Goal: Task Accomplishment & Management: Complete application form

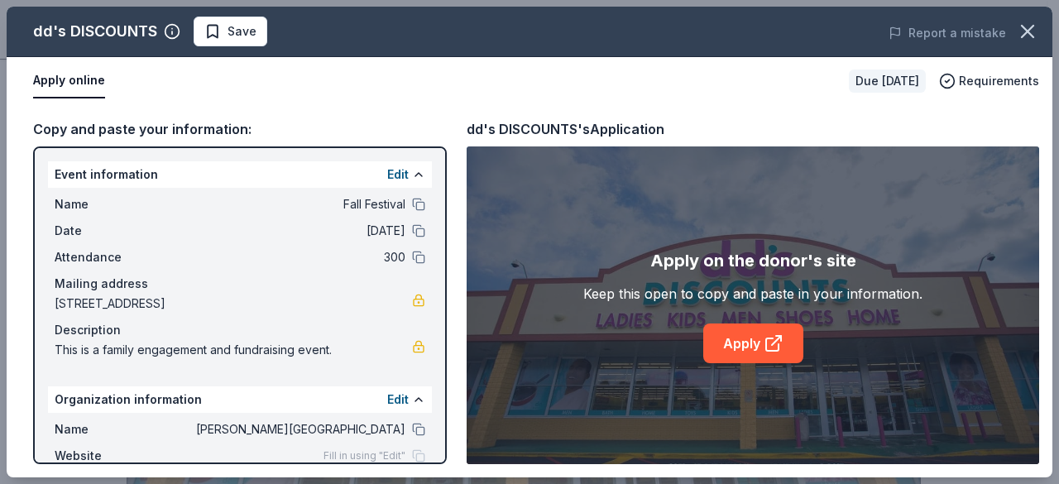
scroll to position [901, 0]
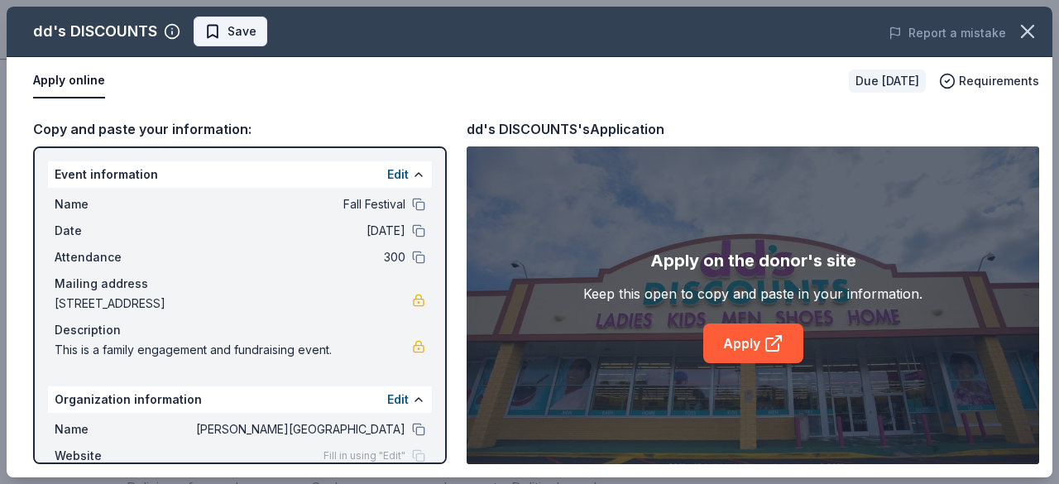
click at [220, 39] on span "Save" at bounding box center [230, 32] width 52 height 20
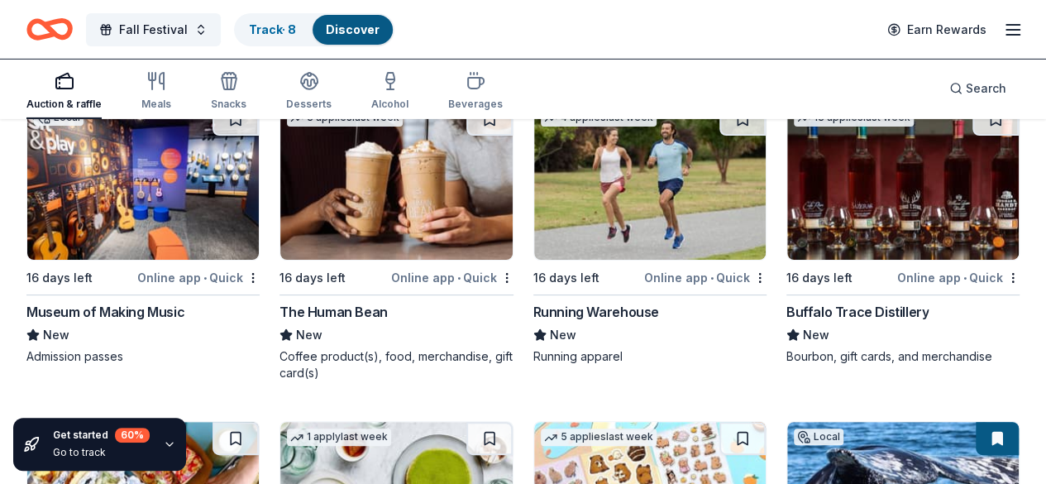
scroll to position [5883, 0]
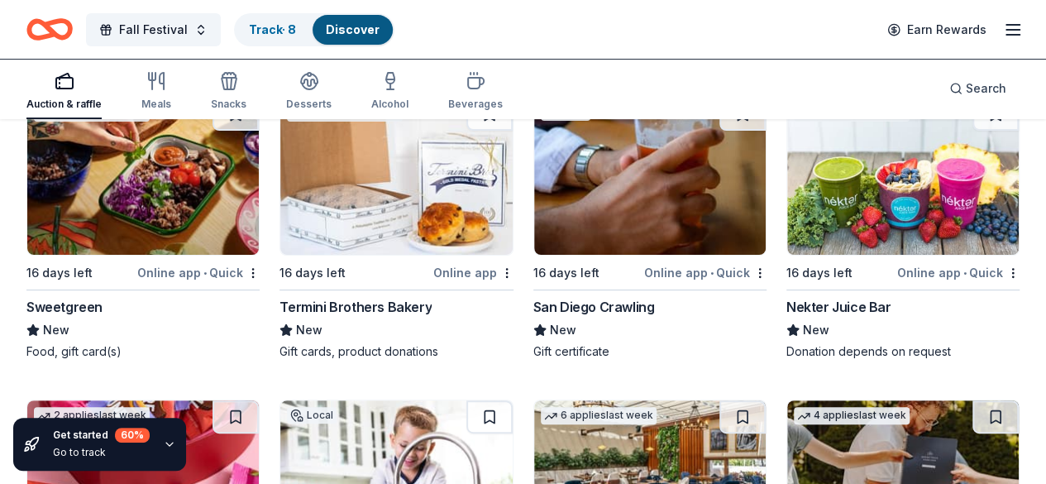
scroll to position [6527, 0]
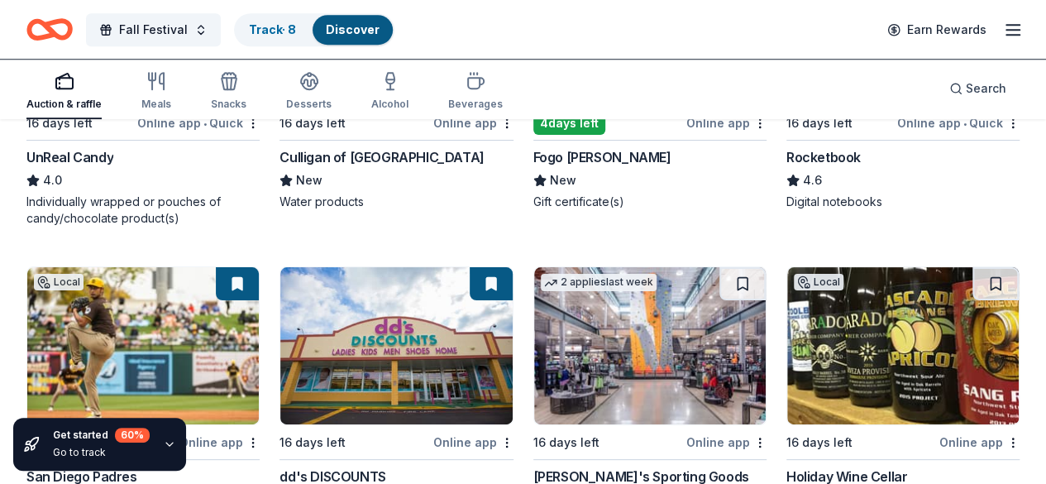
scroll to position [6977, 0]
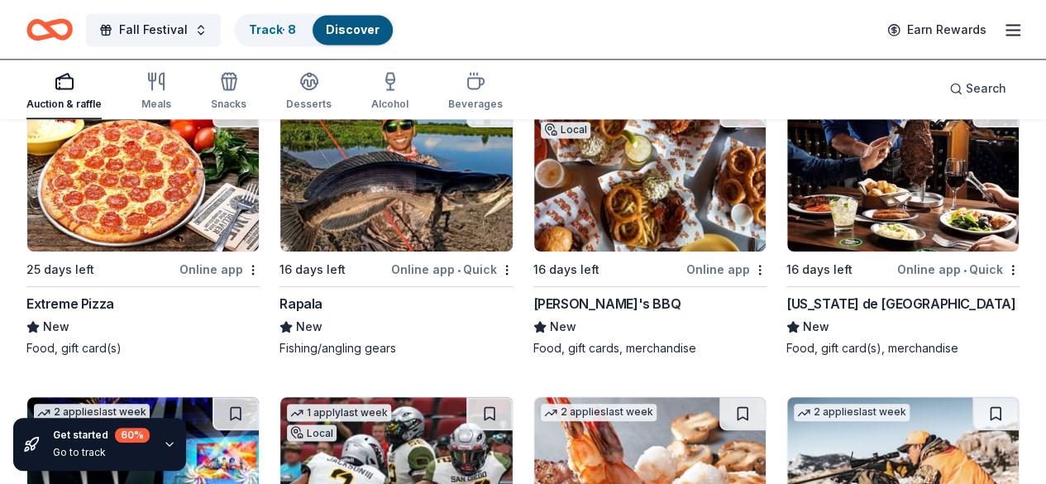
scroll to position [7452, 0]
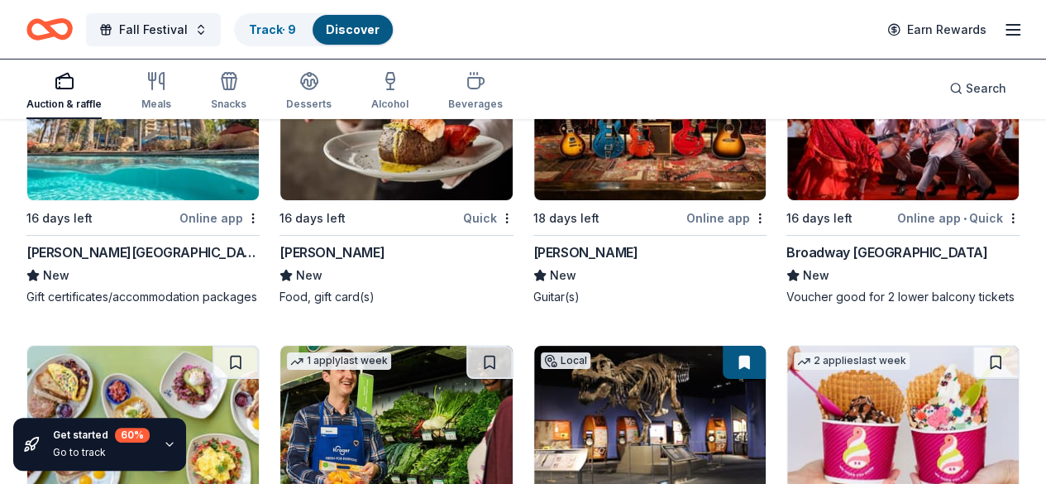
scroll to position [9037, 0]
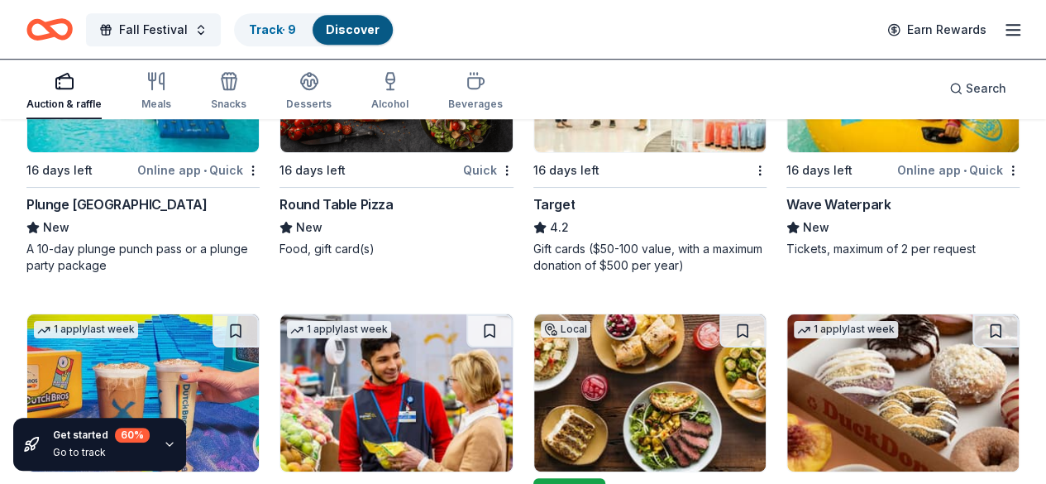
scroll to position [10008, 0]
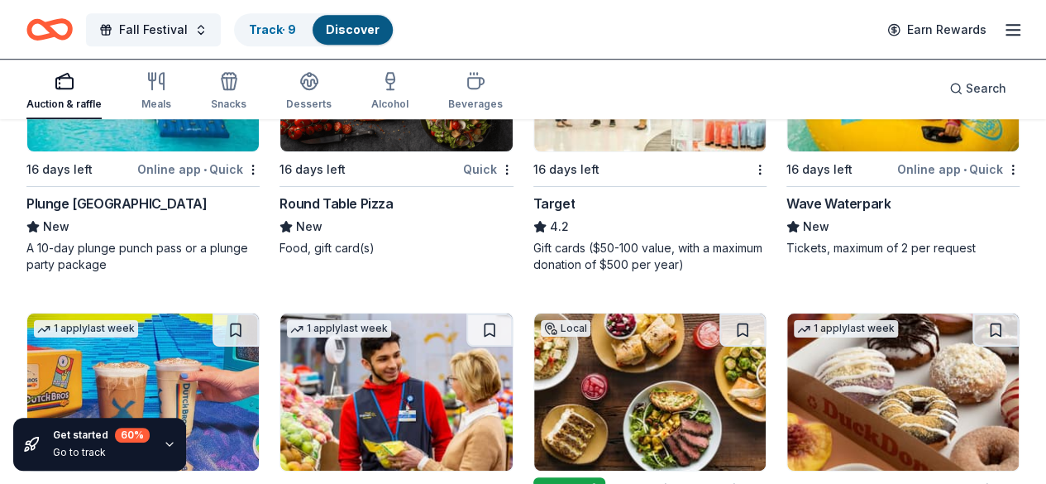
click at [667, 88] on div "Auction & raffle Meals Snacks Desserts Alcohol Beverages Search" at bounding box center [522, 88] width 993 height 61
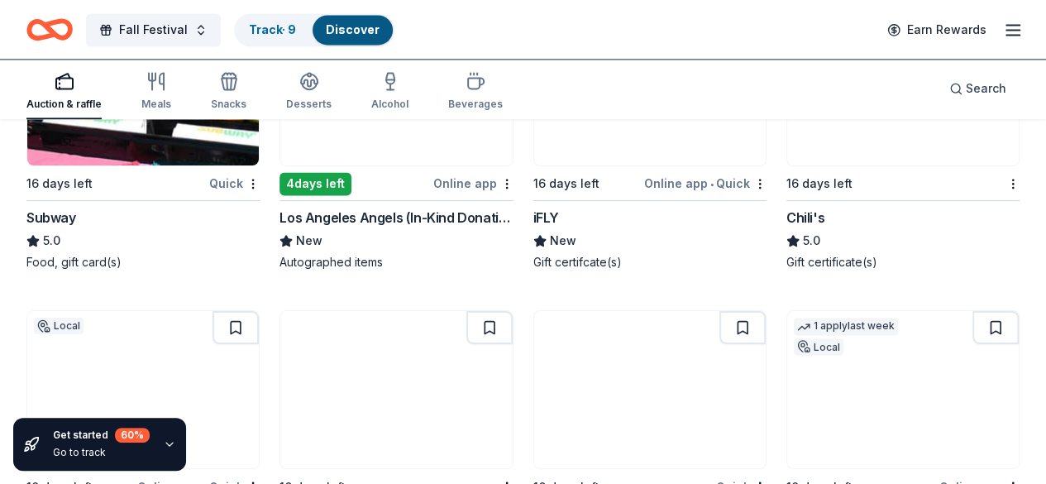
scroll to position [10634, 0]
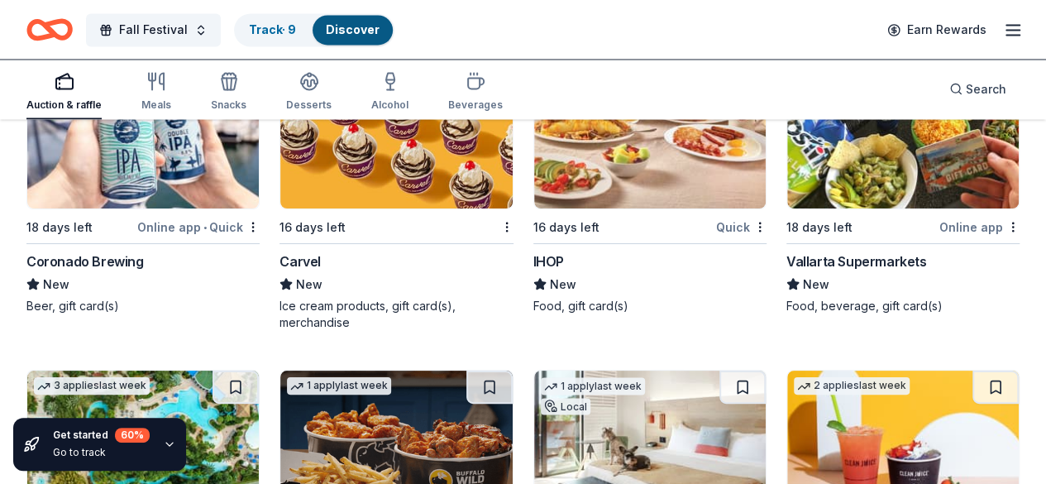
scroll to position [10895, 0]
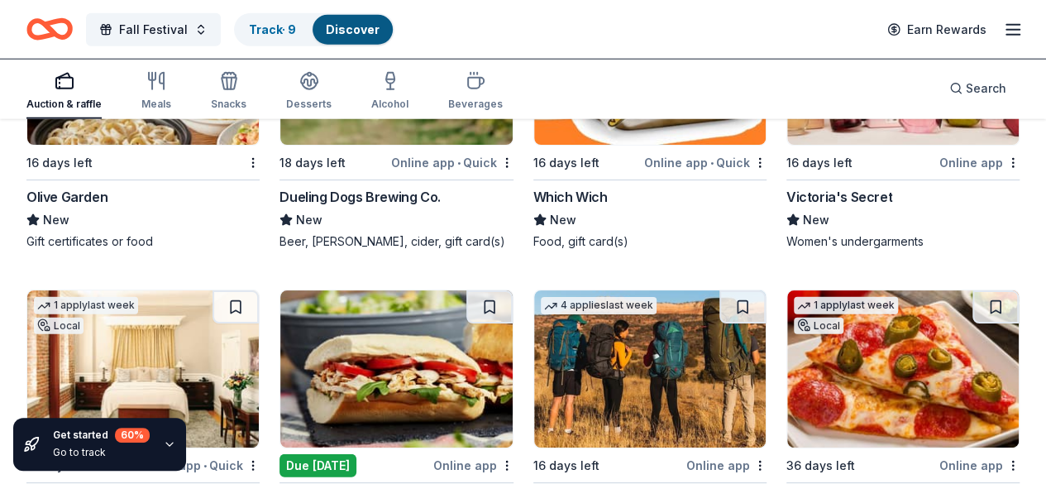
scroll to position [11594, 0]
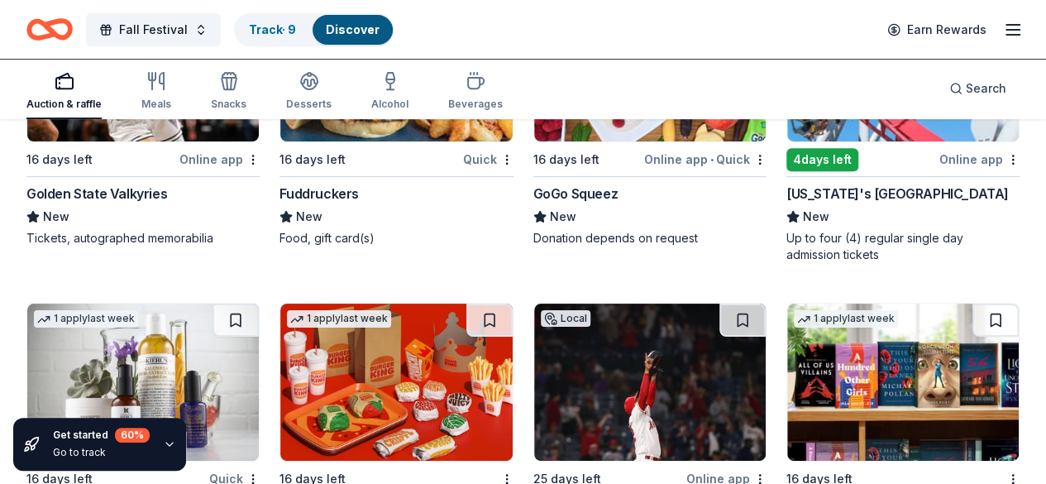
scroll to position [12808, 0]
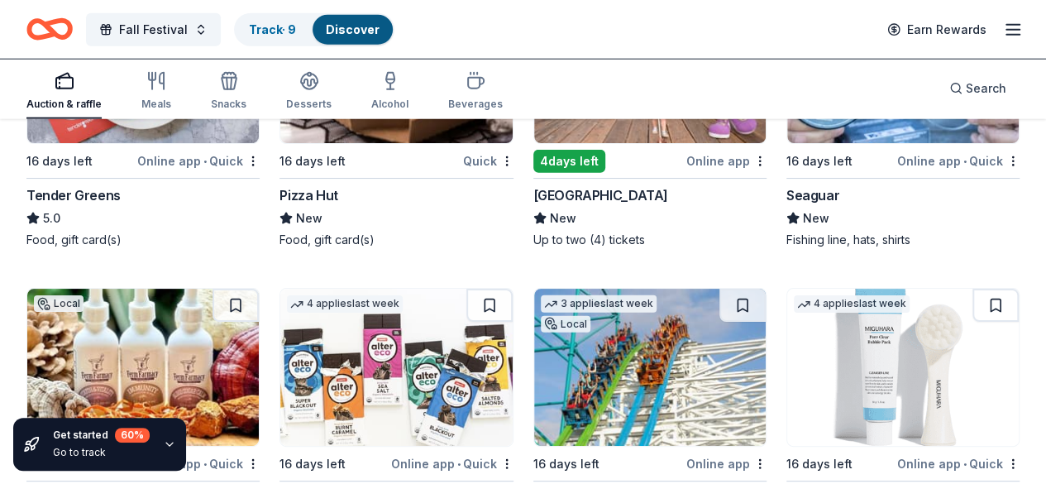
scroll to position [14719, 0]
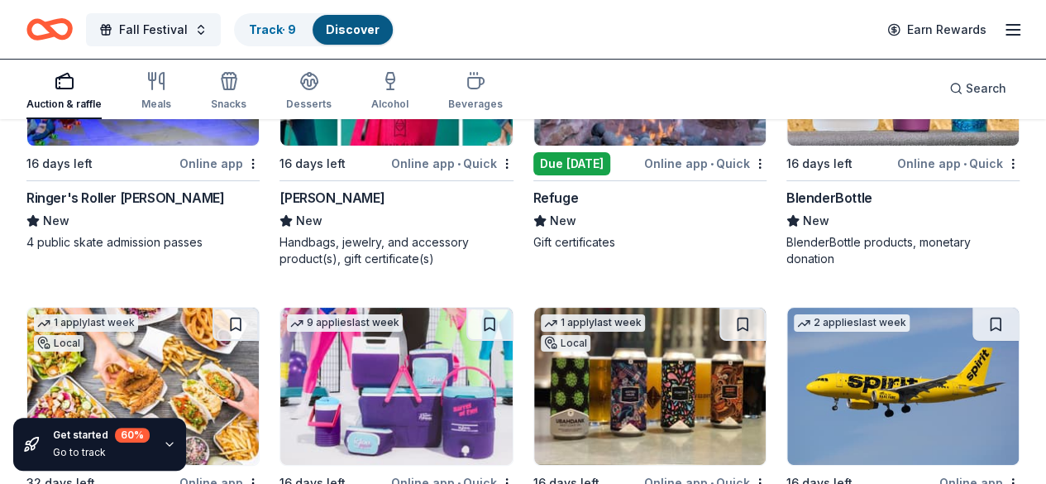
scroll to position [15645, 0]
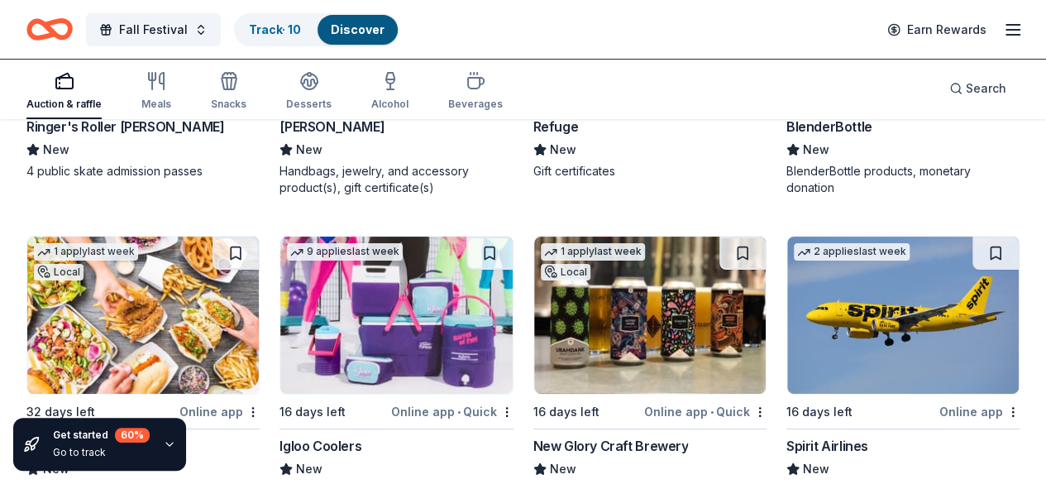
scroll to position [15705, 0]
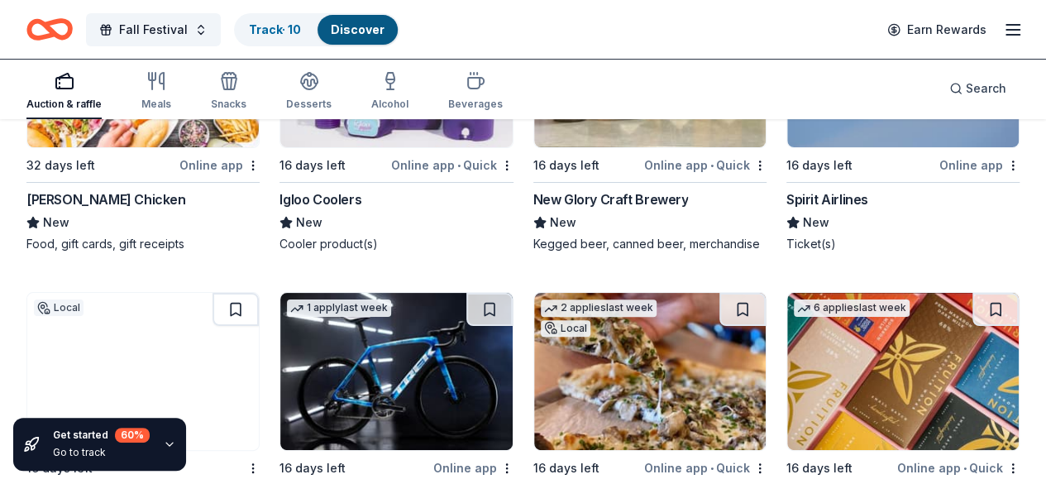
scroll to position [15963, 0]
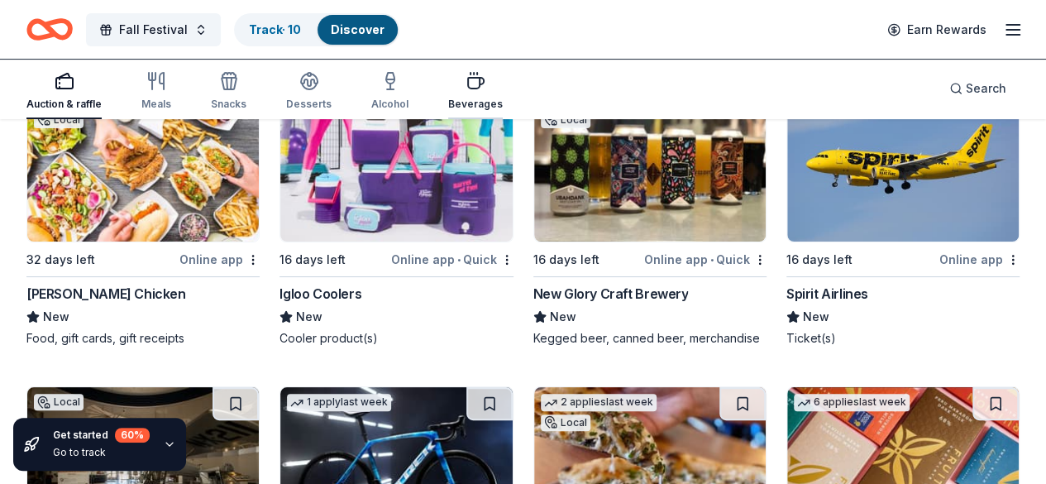
scroll to position [15872, 0]
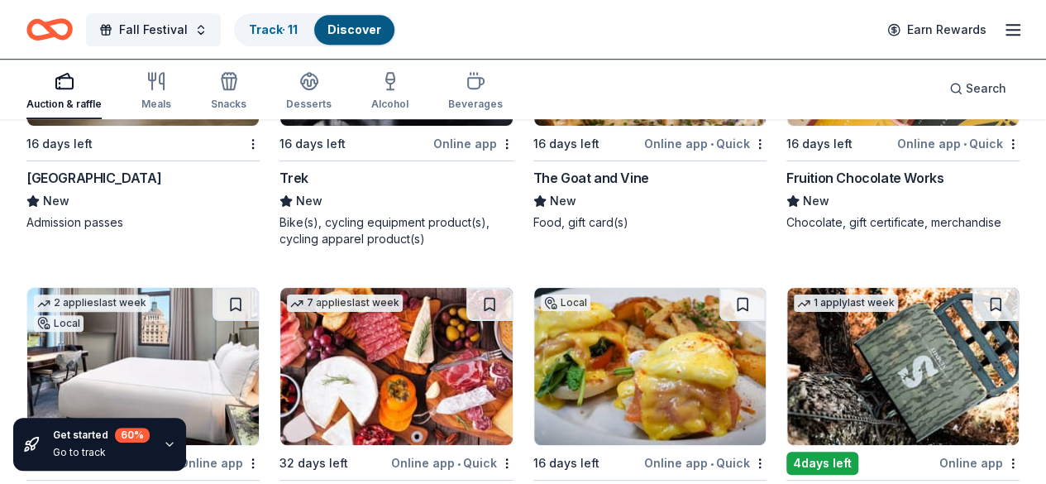
scroll to position [16287, 0]
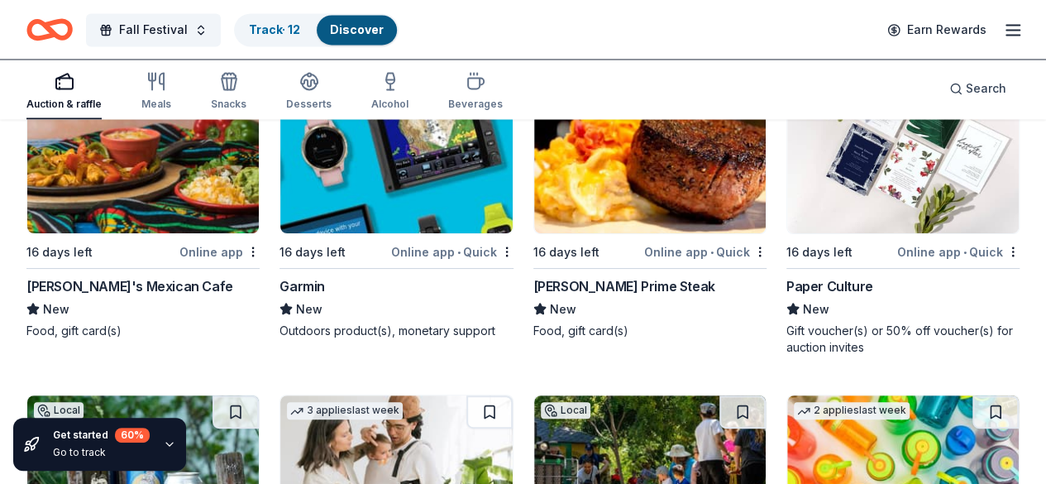
scroll to position [17156, 0]
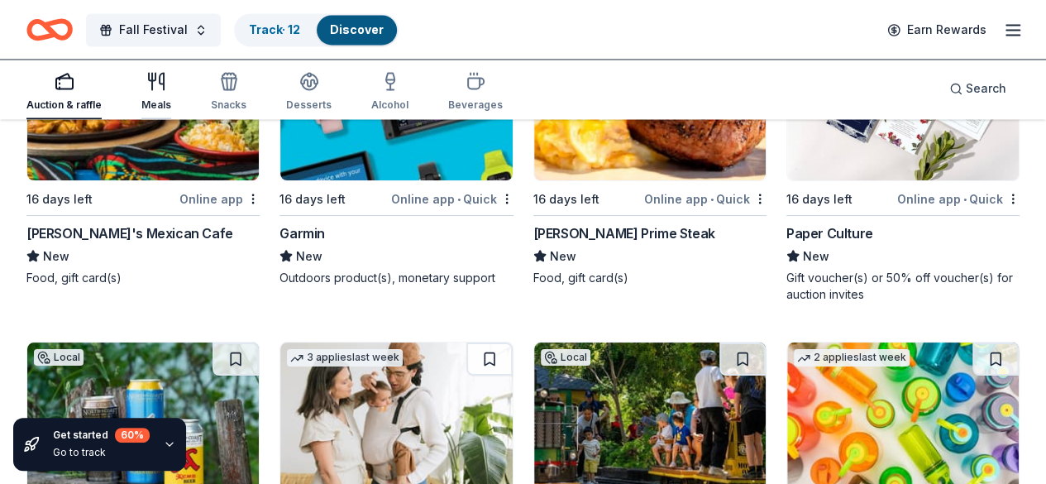
click at [166, 88] on icon "button" at bounding box center [156, 81] width 20 height 20
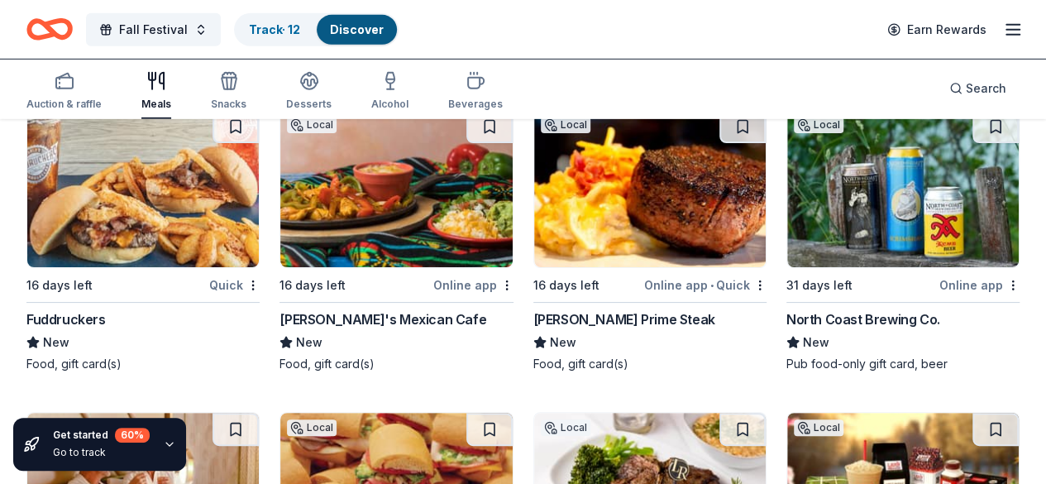
scroll to position [5757, 0]
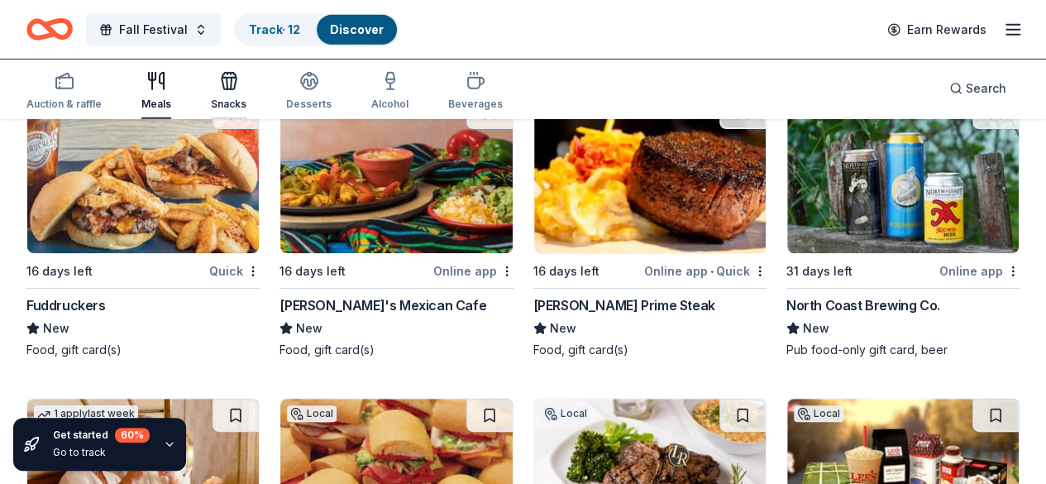
click at [236, 81] on icon "button" at bounding box center [229, 81] width 20 height 20
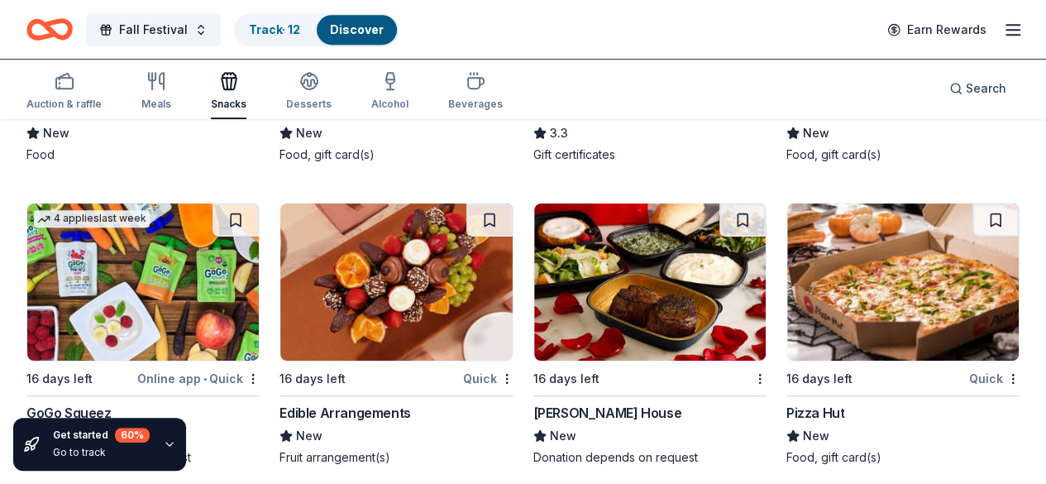
scroll to position [3607, 0]
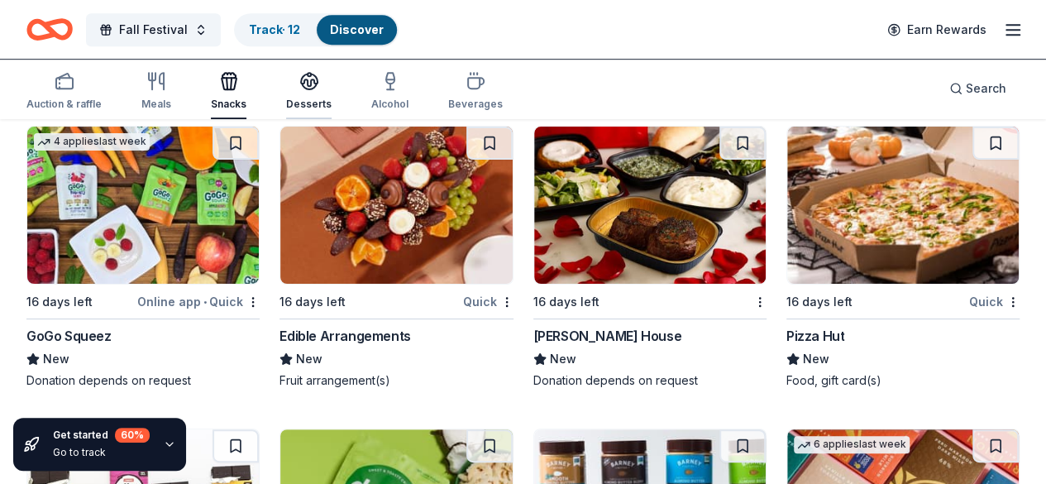
click at [332, 86] on div "button" at bounding box center [308, 81] width 45 height 20
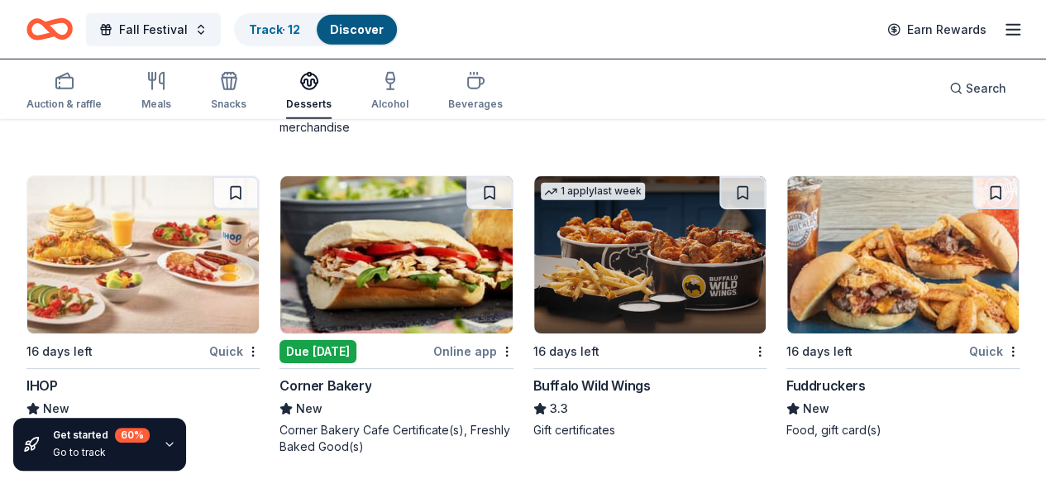
scroll to position [2331, 0]
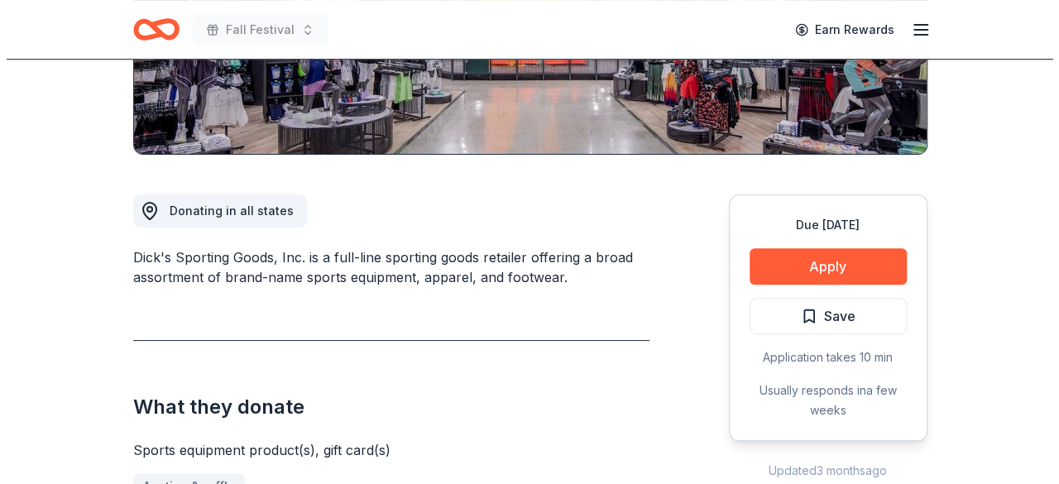
scroll to position [350, 0]
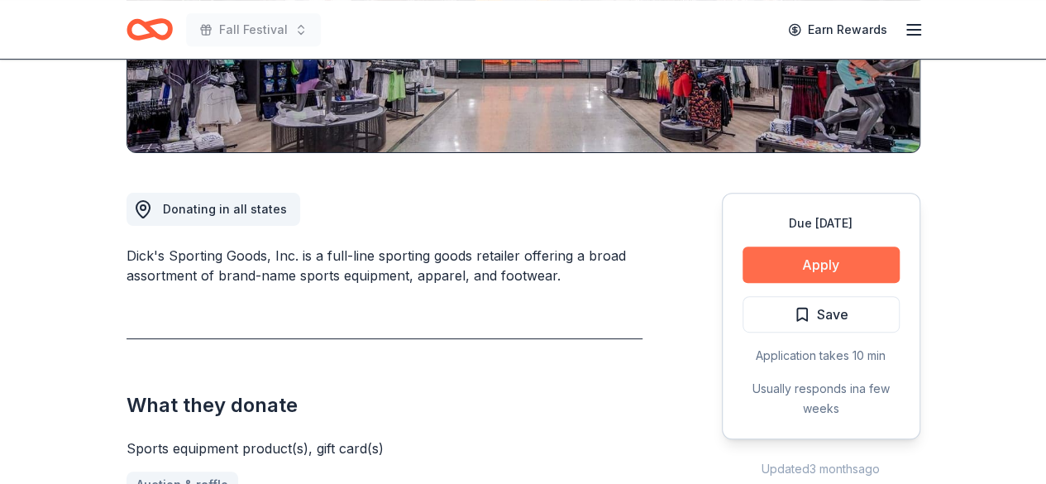
click at [816, 261] on button "Apply" at bounding box center [821, 264] width 157 height 36
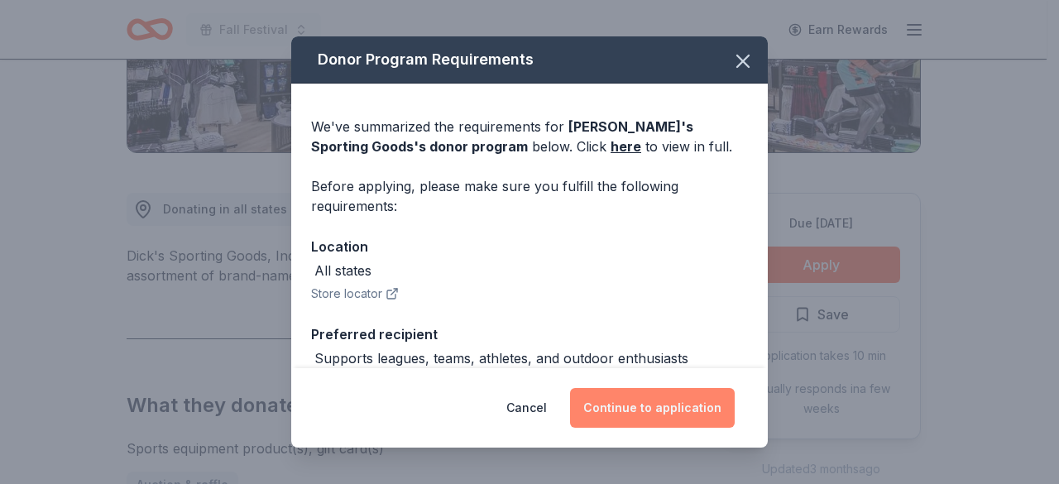
click at [654, 426] on button "Continue to application" at bounding box center [652, 408] width 165 height 40
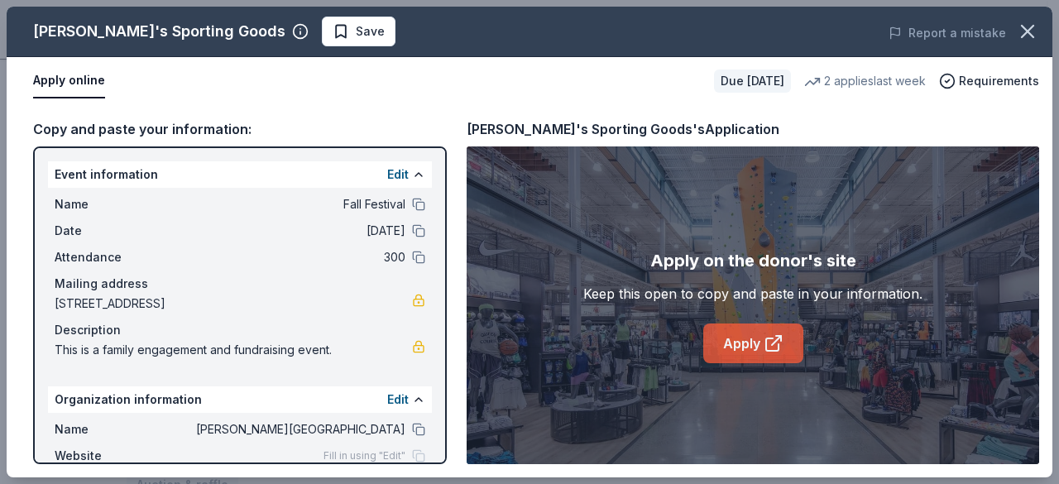
click at [782, 338] on icon at bounding box center [773, 343] width 20 height 20
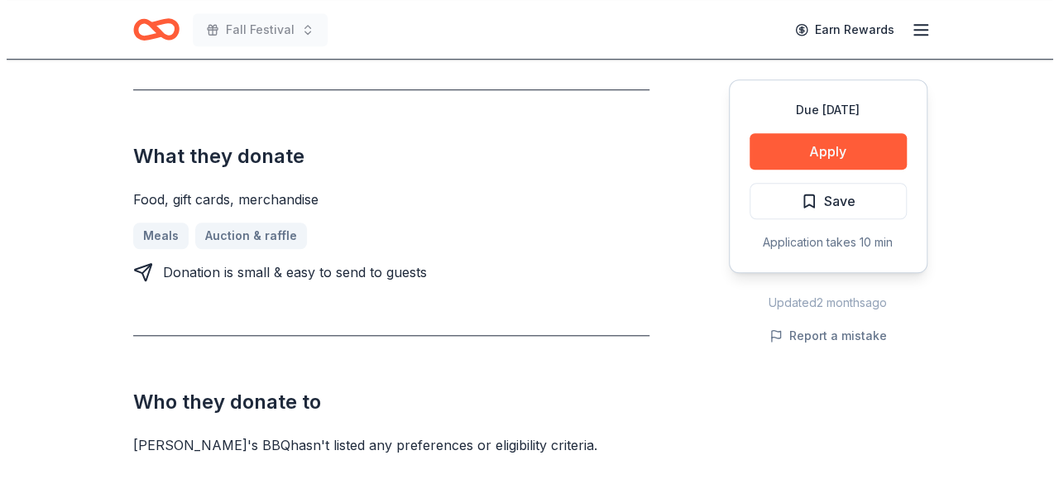
scroll to position [639, 0]
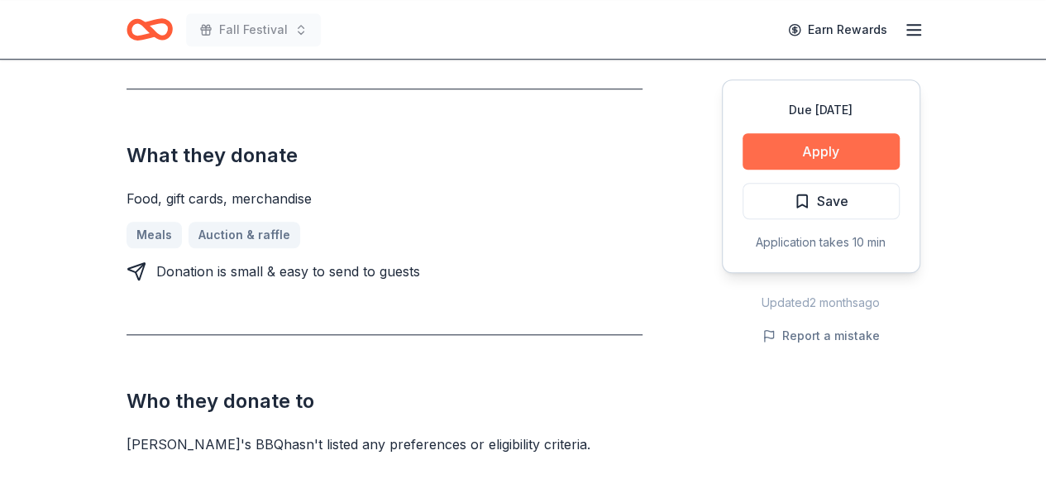
click at [779, 147] on button "Apply" at bounding box center [821, 151] width 157 height 36
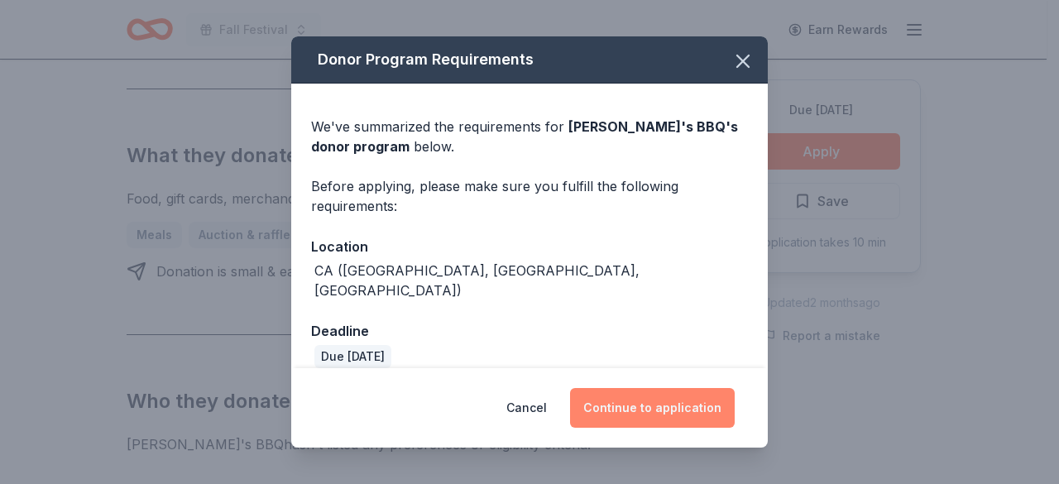
click at [612, 404] on button "Continue to application" at bounding box center [652, 408] width 165 height 40
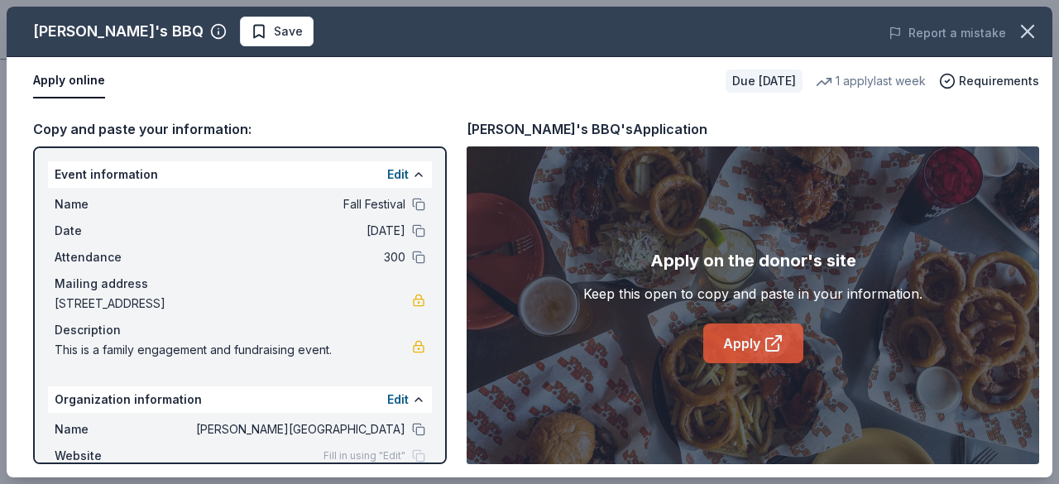
click at [782, 343] on icon at bounding box center [773, 343] width 20 height 20
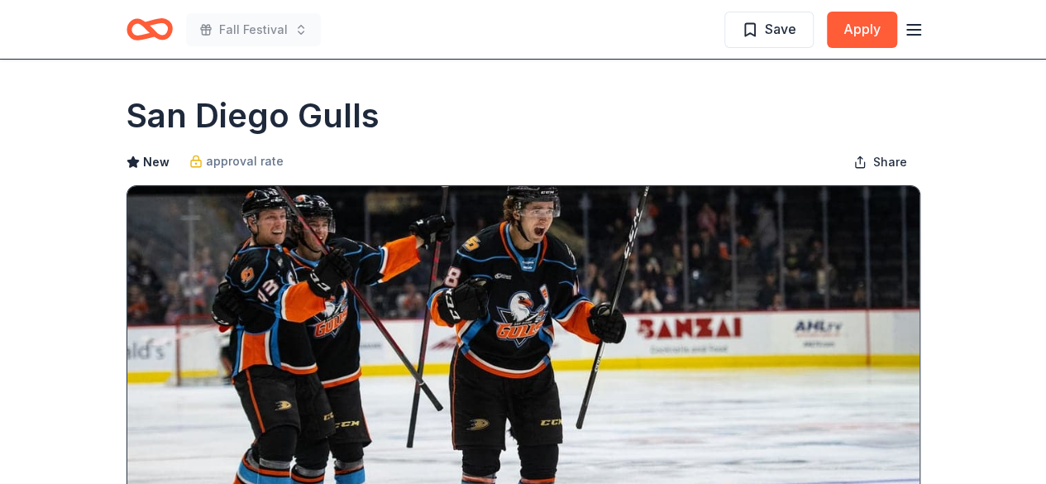
click at [905, 45] on div "Save Apply" at bounding box center [823, 29] width 199 height 39
click at [915, 25] on line "button" at bounding box center [913, 25] width 13 height 0
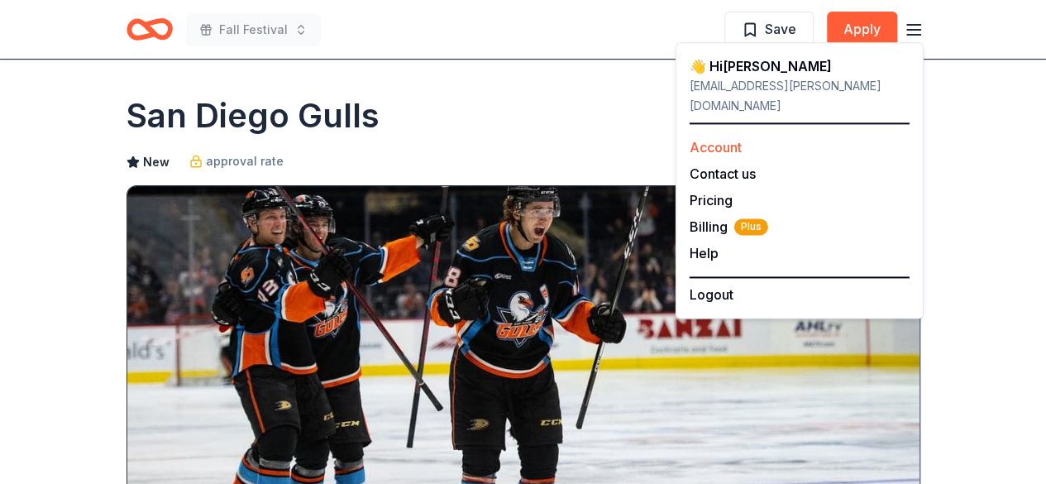
click at [708, 139] on link "Account" at bounding box center [716, 147] width 52 height 17
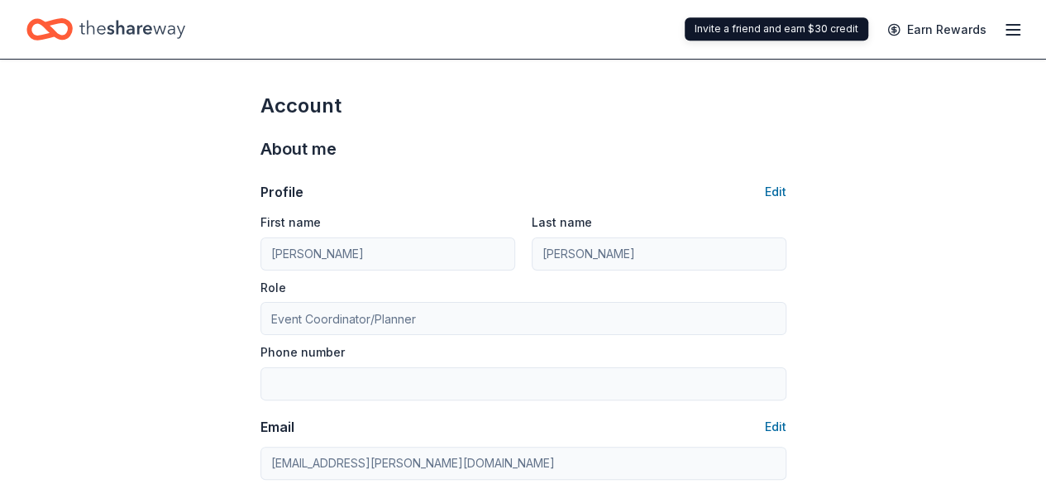
click at [1003, 29] on icon "button" at bounding box center [1013, 30] width 20 height 20
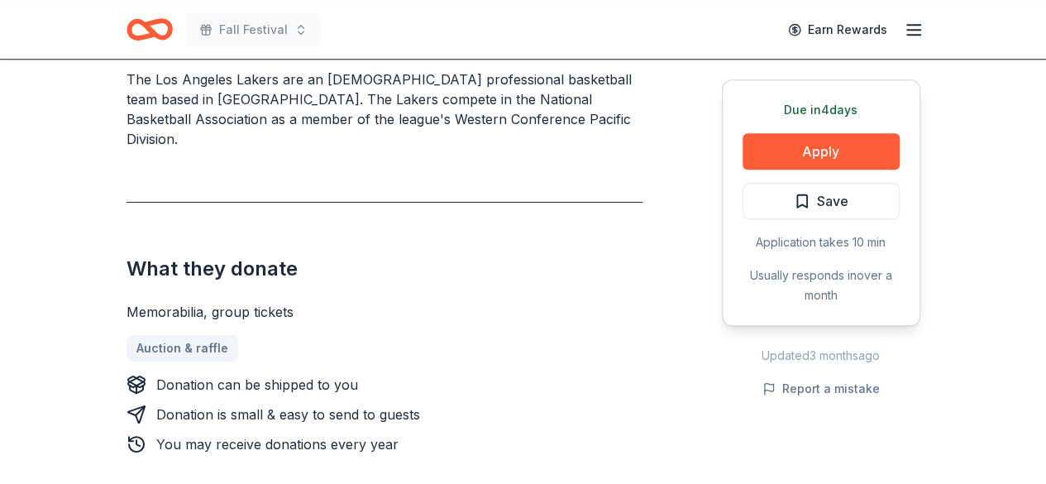
scroll to position [525, 0]
click at [807, 156] on button "Apply" at bounding box center [821, 151] width 157 height 36
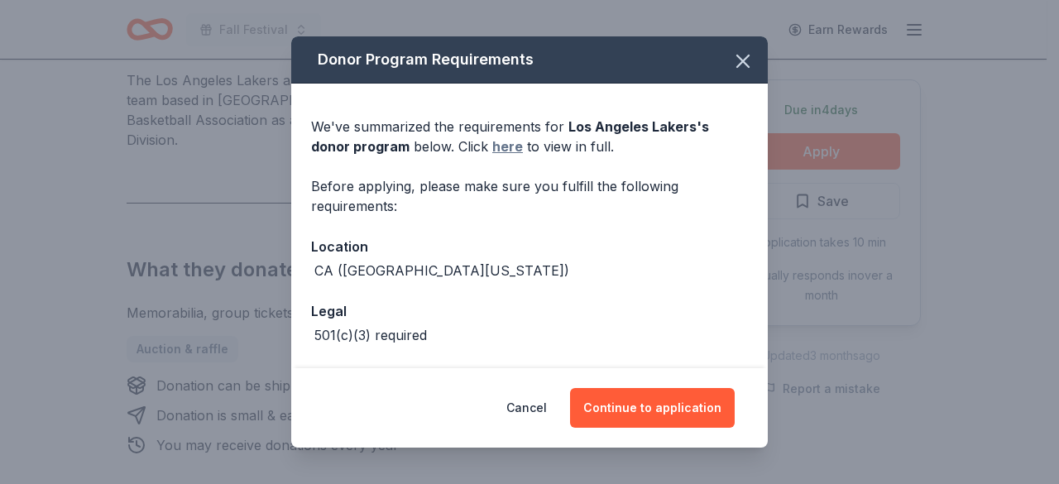
click at [500, 148] on link "here" at bounding box center [507, 146] width 31 height 20
click at [731, 53] on icon "button" at bounding box center [742, 61] width 23 height 23
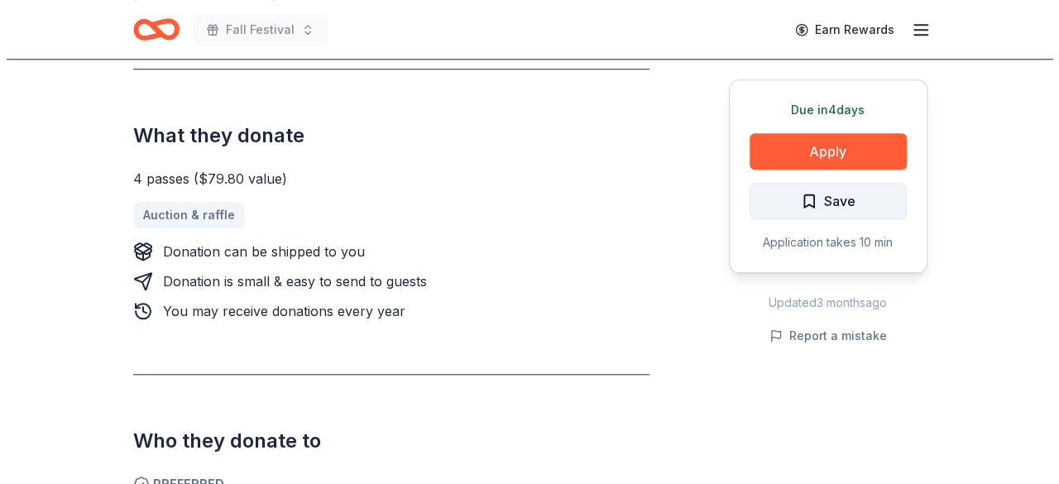
scroll to position [629, 0]
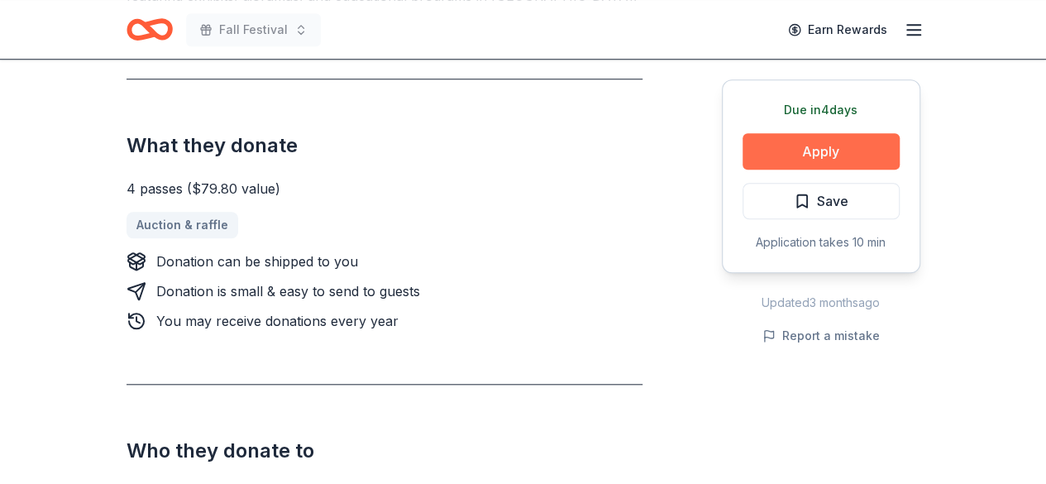
click at [829, 140] on button "Apply" at bounding box center [821, 151] width 157 height 36
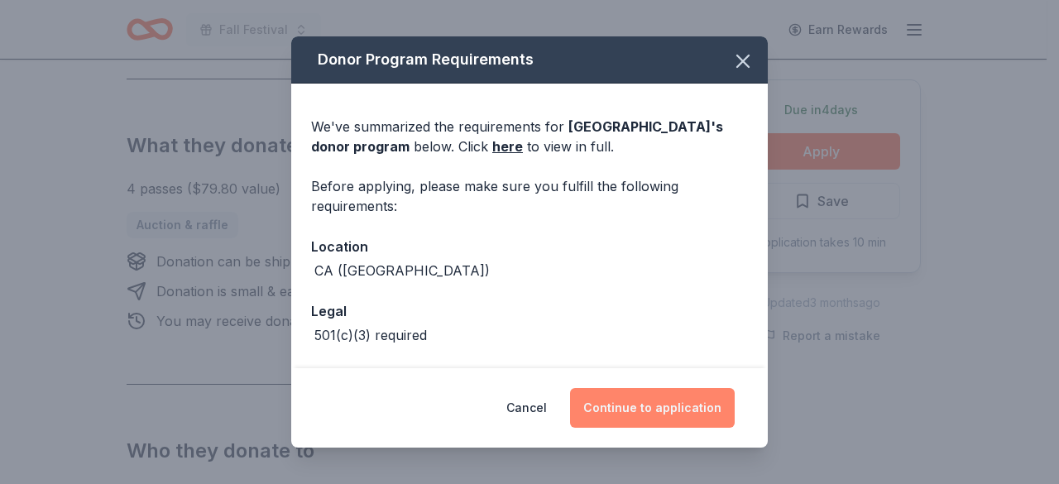
click at [659, 396] on button "Continue to application" at bounding box center [652, 408] width 165 height 40
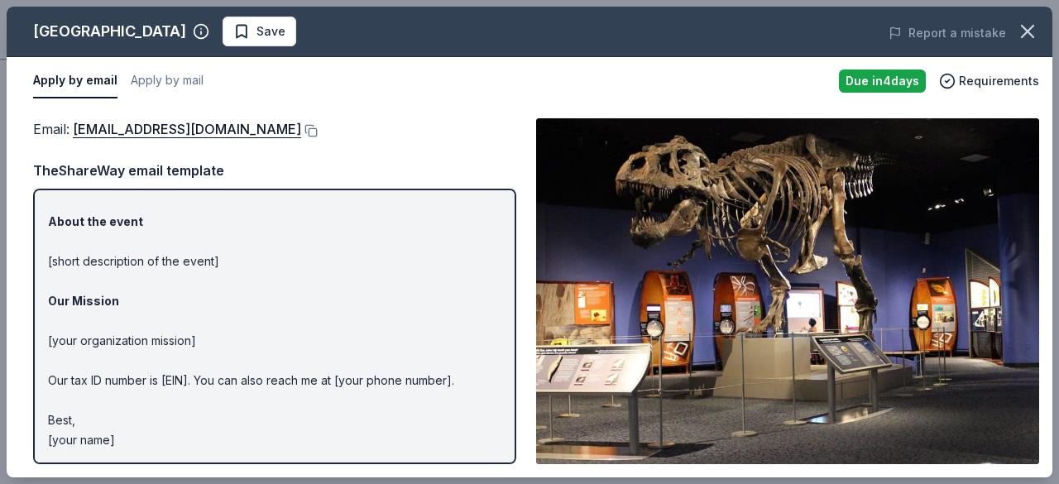
scroll to position [0, 0]
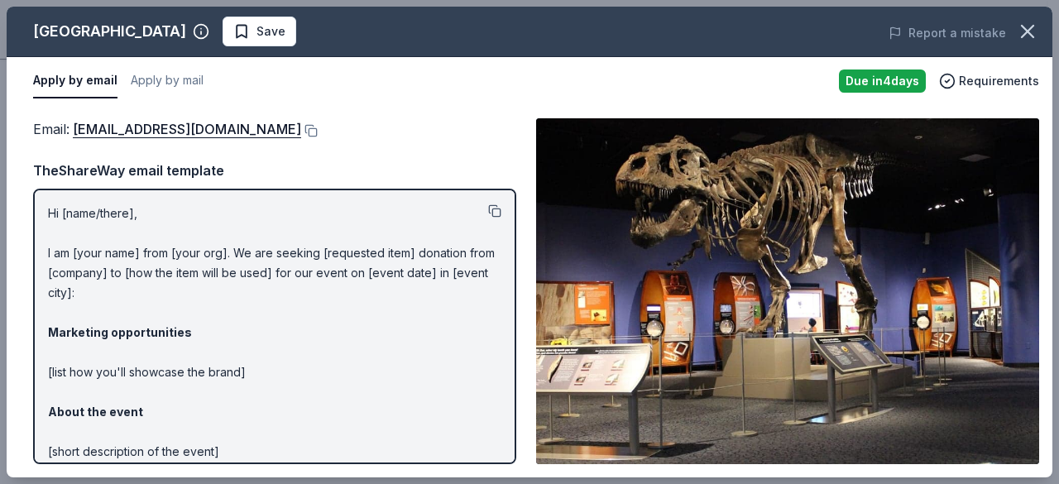
click at [488, 207] on button at bounding box center [494, 210] width 13 height 13
click at [181, 128] on link "[EMAIL_ADDRESS][DOMAIN_NAME]" at bounding box center [187, 129] width 228 height 22
click at [285, 31] on span "Save" at bounding box center [259, 32] width 52 height 20
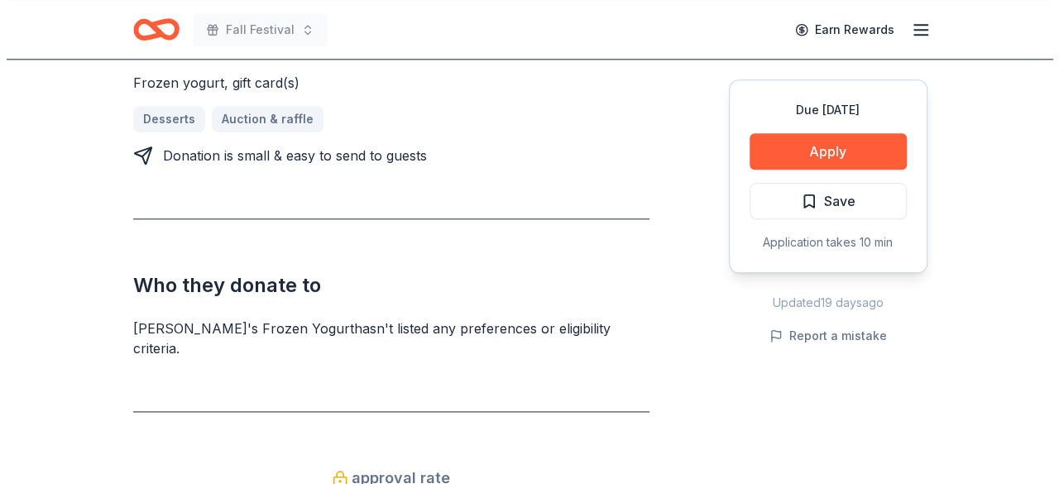
scroll to position [797, 0]
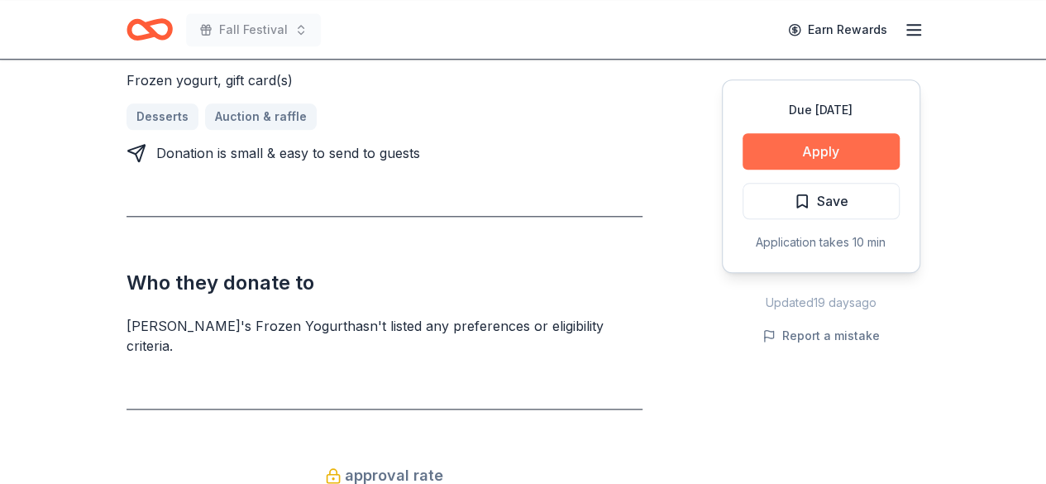
click at [814, 154] on button "Apply" at bounding box center [821, 151] width 157 height 36
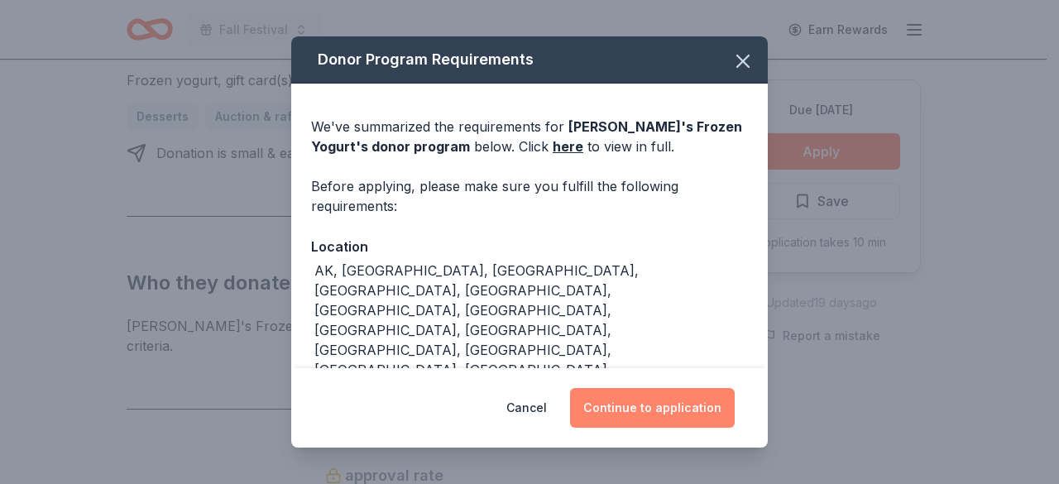
click at [642, 396] on button "Continue to application" at bounding box center [652, 408] width 165 height 40
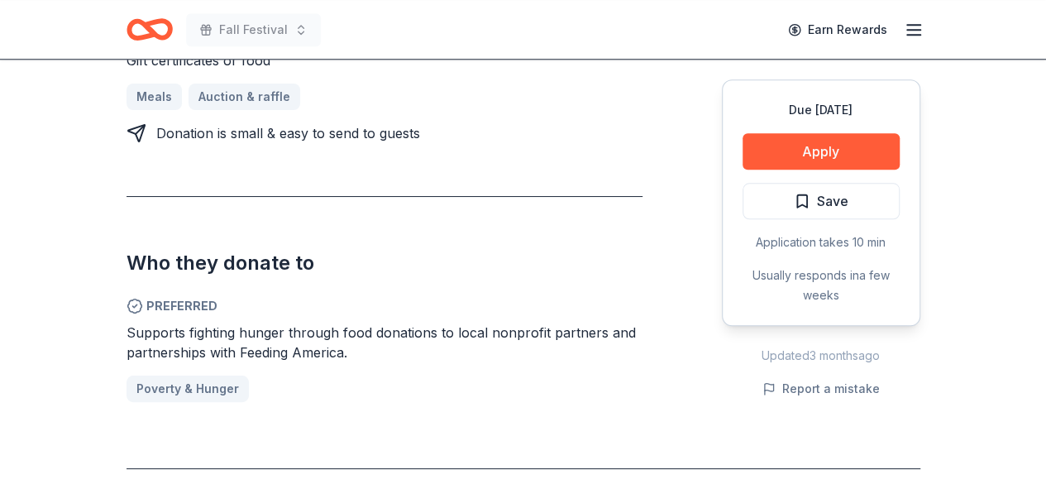
scroll to position [758, 0]
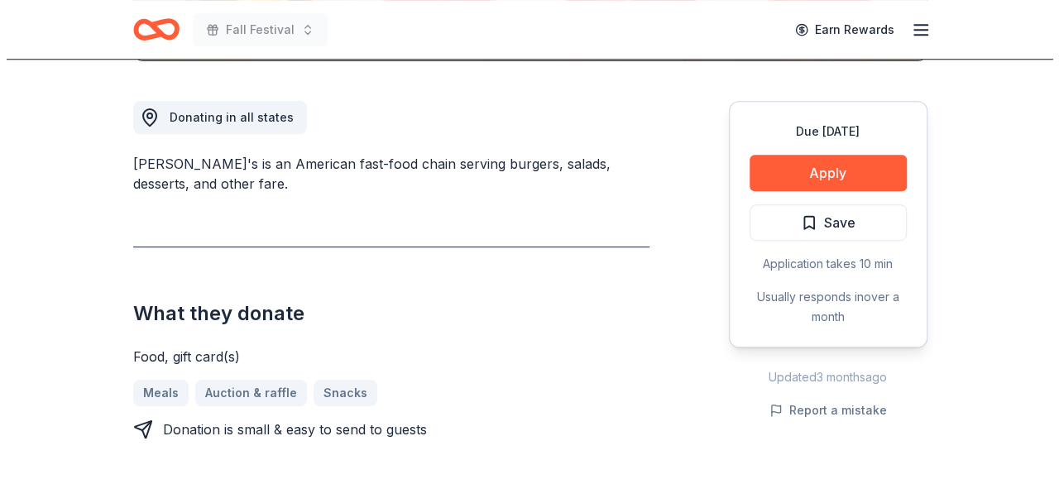
scroll to position [442, 0]
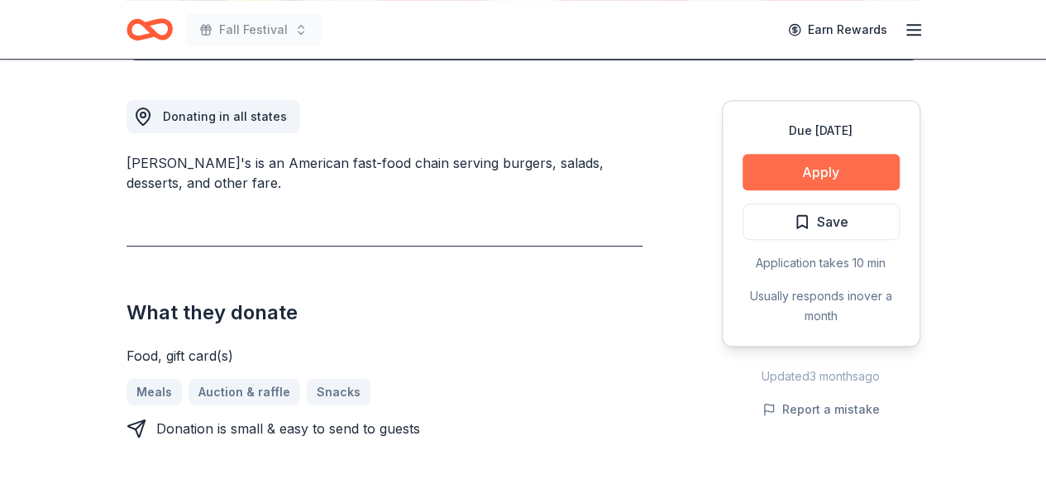
click at [793, 161] on button "Apply" at bounding box center [821, 172] width 157 height 36
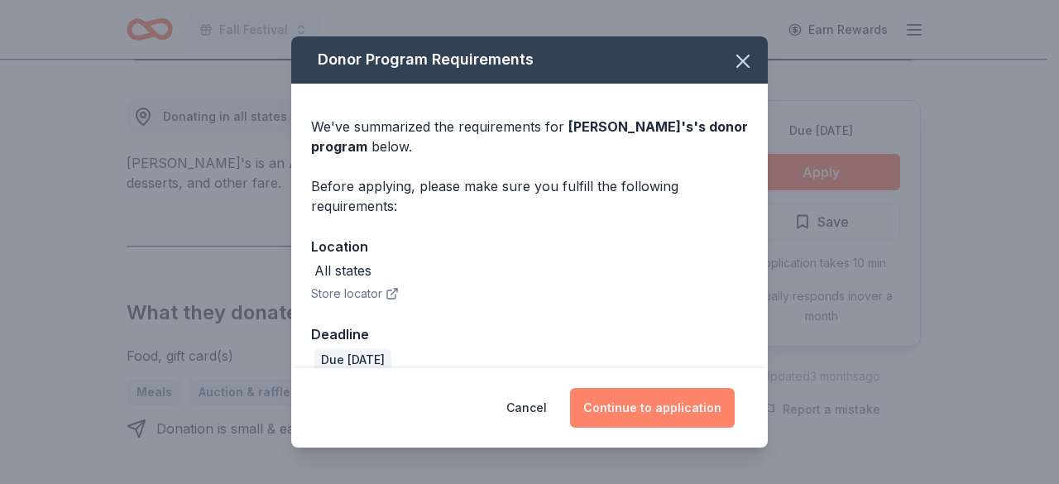
click at [655, 415] on button "Continue to application" at bounding box center [652, 408] width 165 height 40
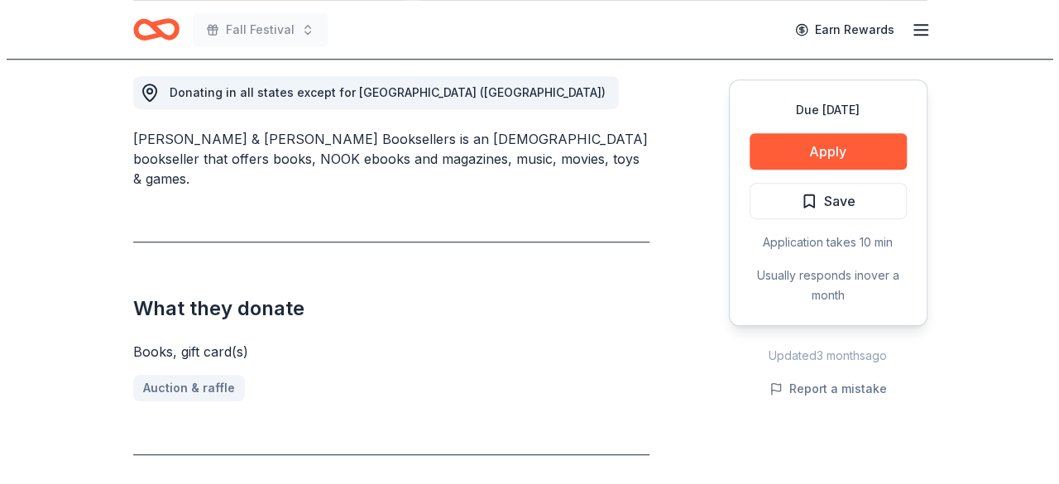
scroll to position [467, 0]
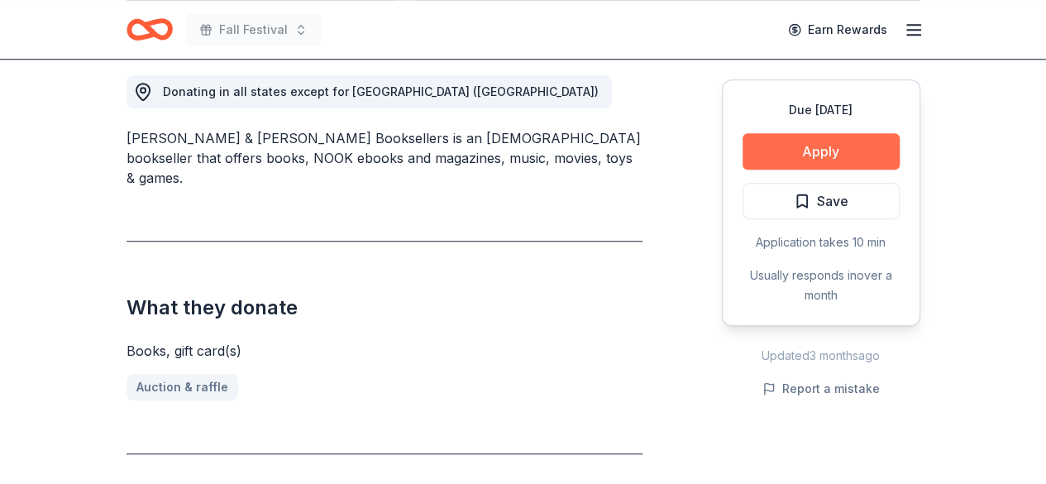
click at [795, 151] on button "Apply" at bounding box center [821, 151] width 157 height 36
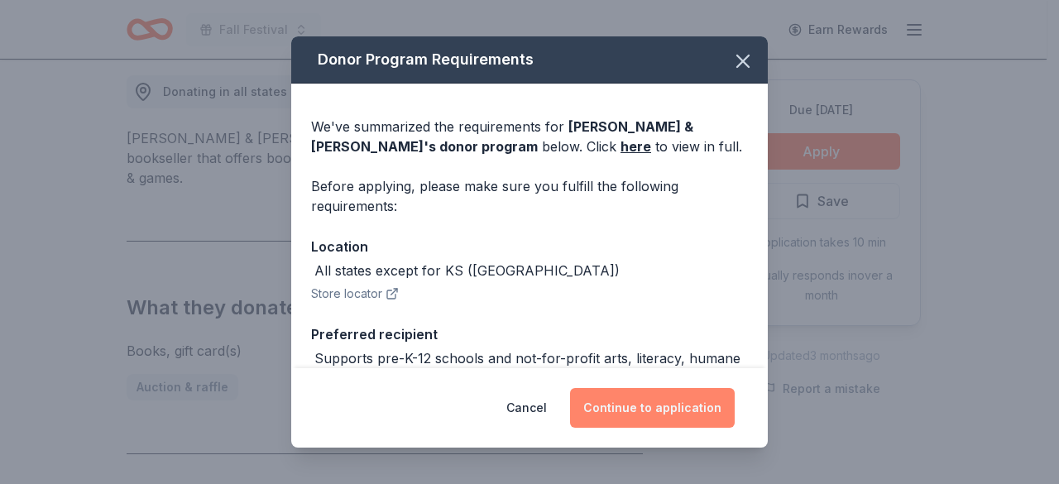
click at [627, 407] on button "Continue to application" at bounding box center [652, 408] width 165 height 40
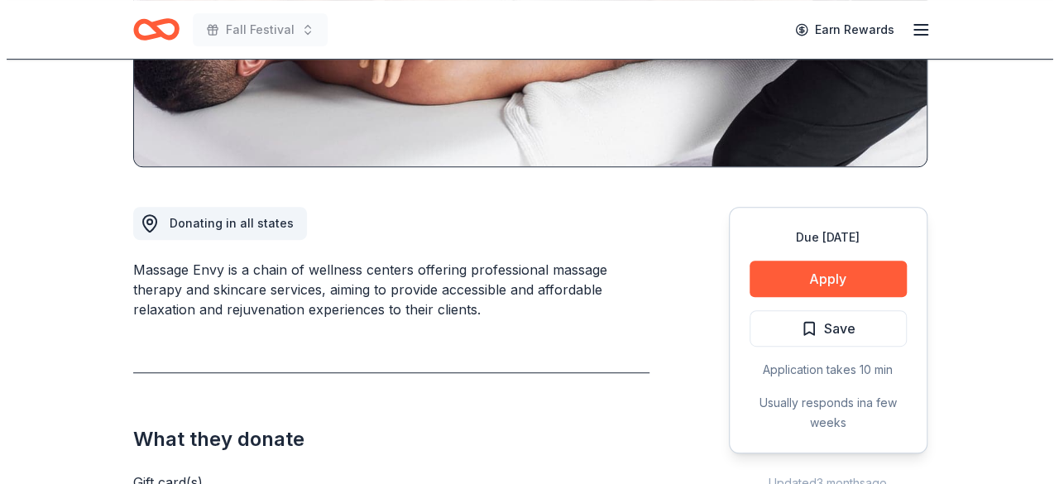
scroll to position [359, 0]
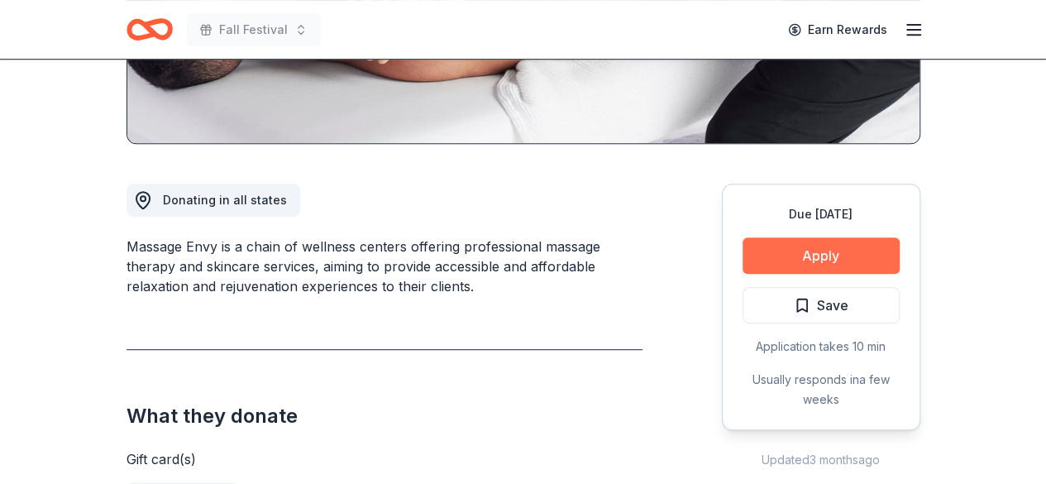
click at [777, 254] on button "Apply" at bounding box center [821, 255] width 157 height 36
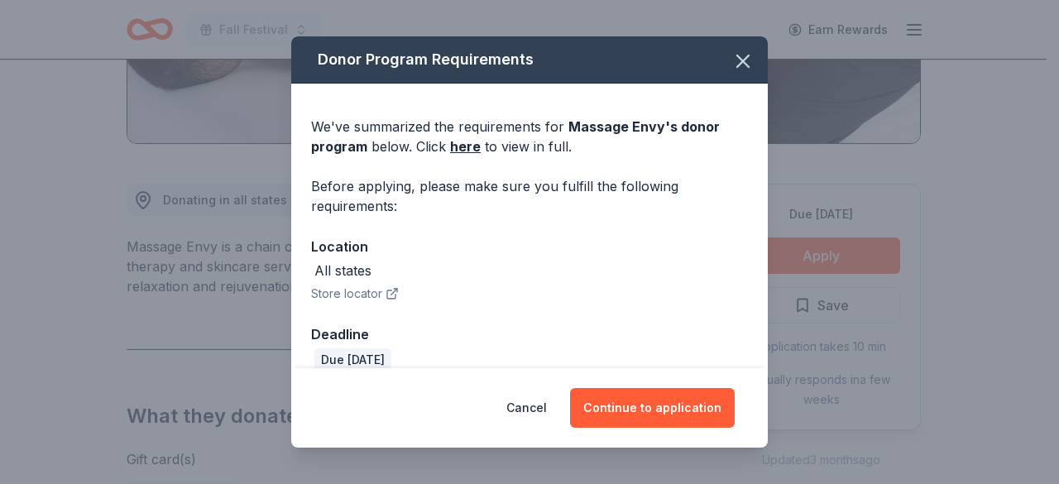
scroll to position [22, 0]
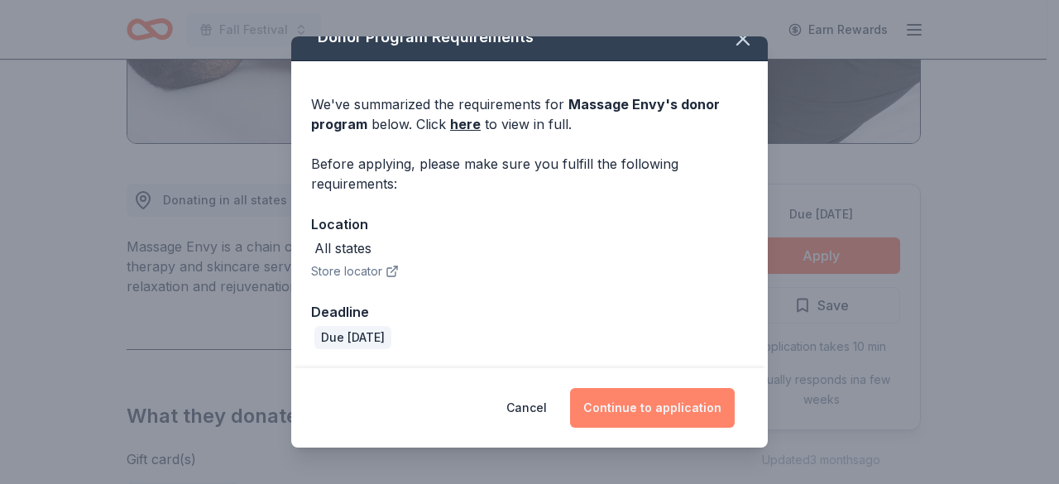
click at [701, 420] on button "Continue to application" at bounding box center [652, 408] width 165 height 40
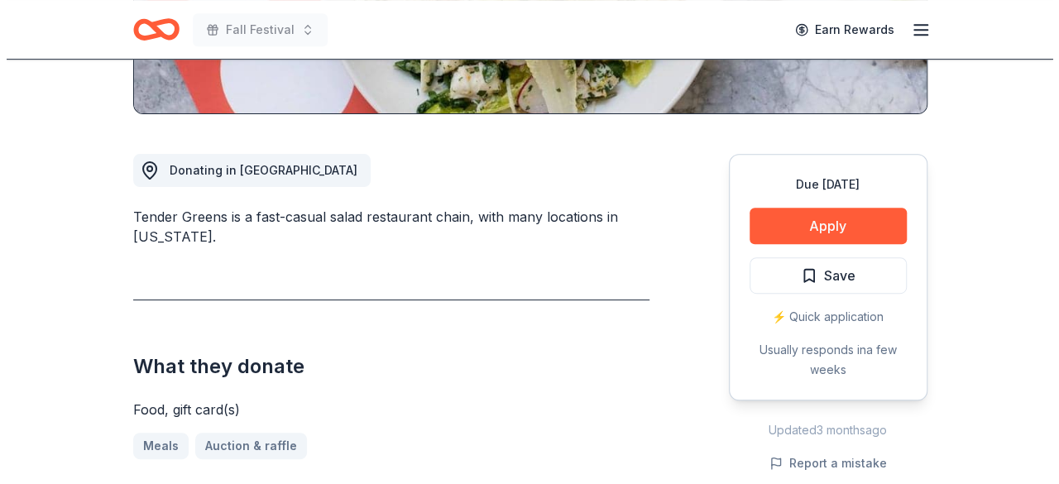
scroll to position [391, 0]
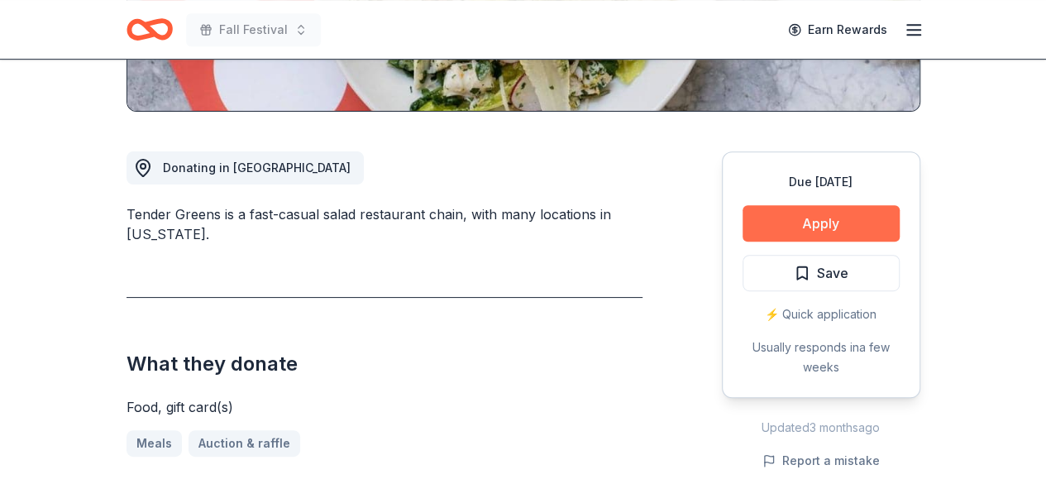
click at [822, 231] on button "Apply" at bounding box center [821, 223] width 157 height 36
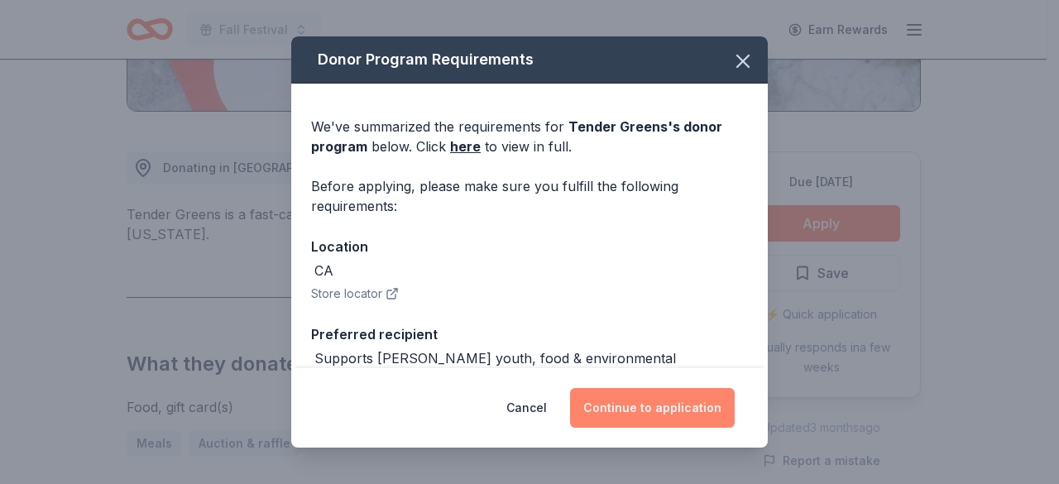
click at [667, 421] on button "Continue to application" at bounding box center [652, 408] width 165 height 40
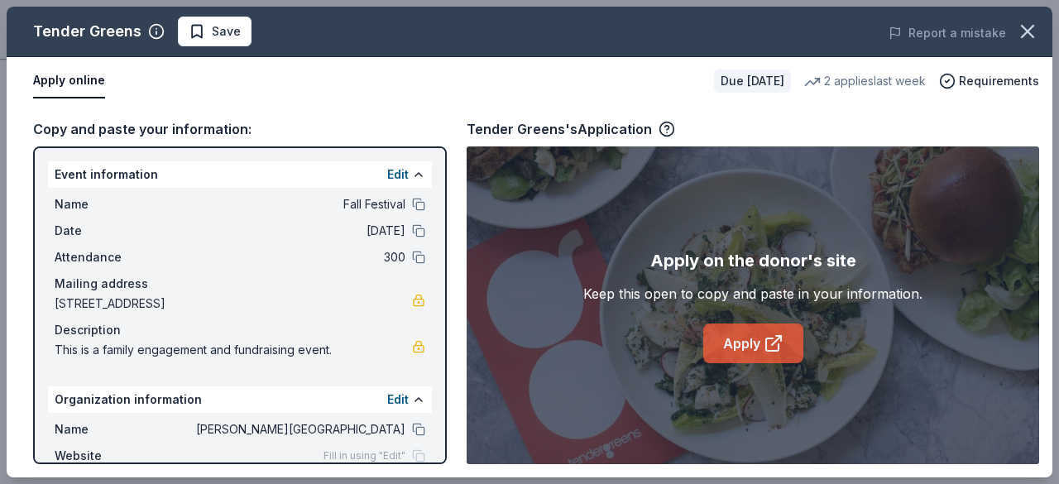
click at [733, 343] on link "Apply" at bounding box center [753, 343] width 100 height 40
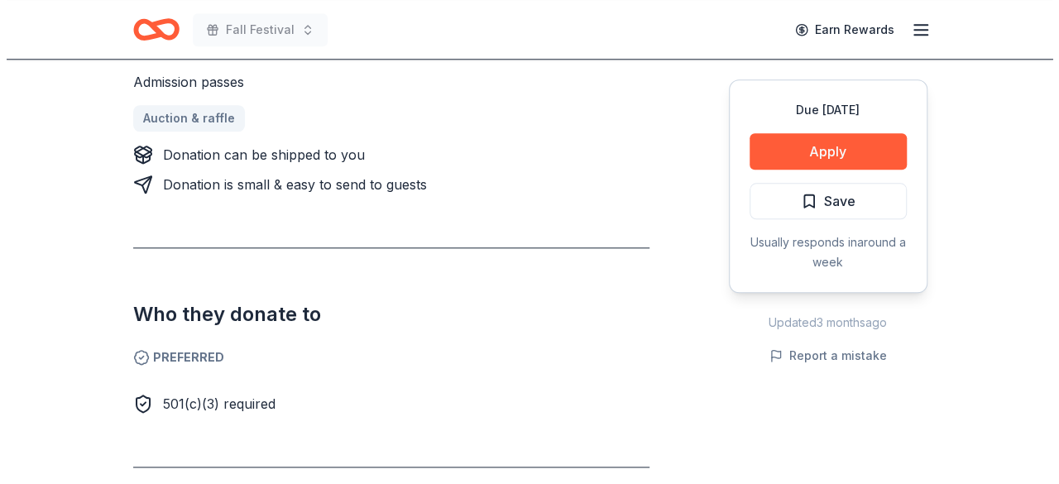
scroll to position [601, 0]
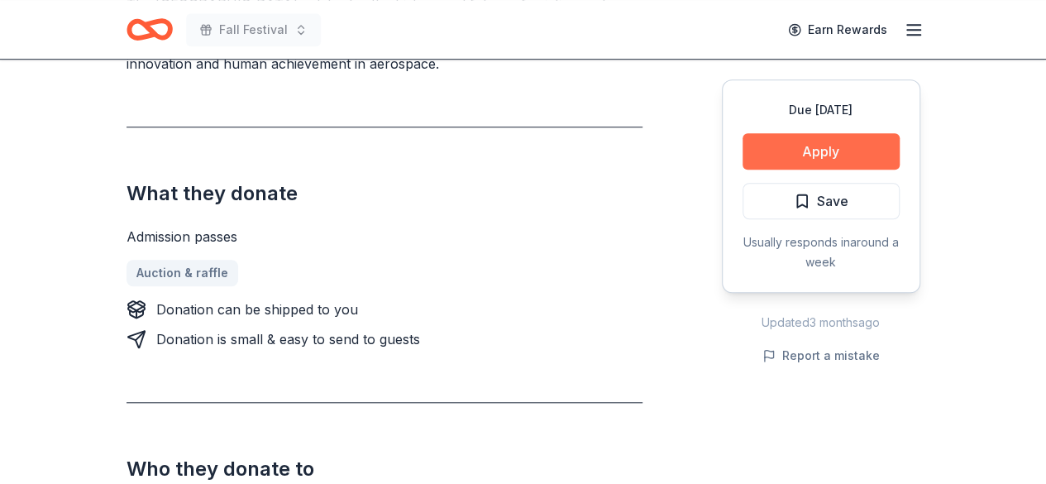
click at [806, 147] on button "Apply" at bounding box center [821, 151] width 157 height 36
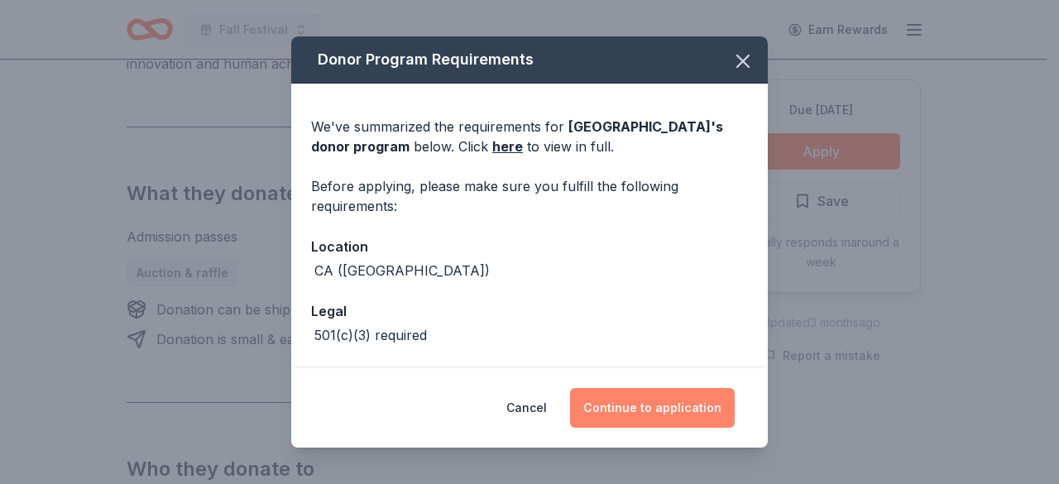
click at [636, 399] on button "Continue to application" at bounding box center [652, 408] width 165 height 40
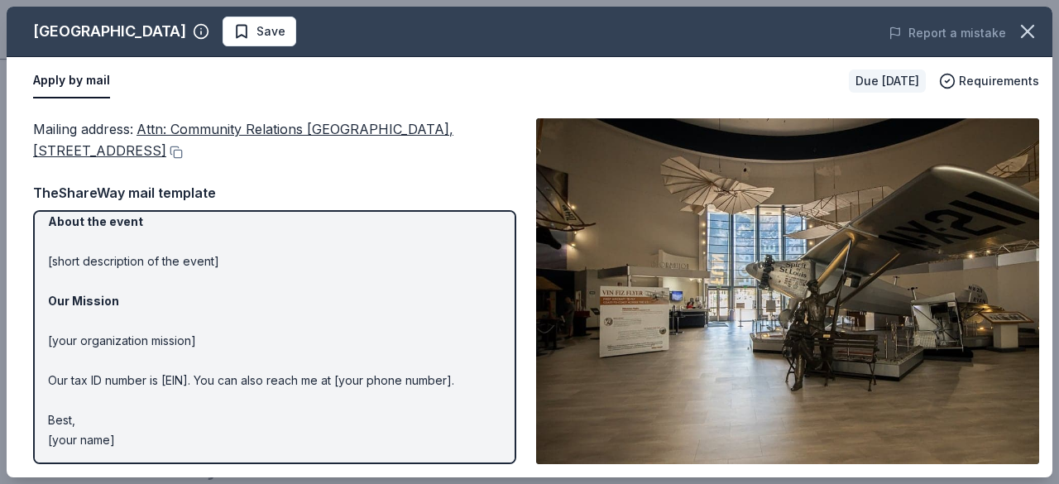
scroll to position [0, 0]
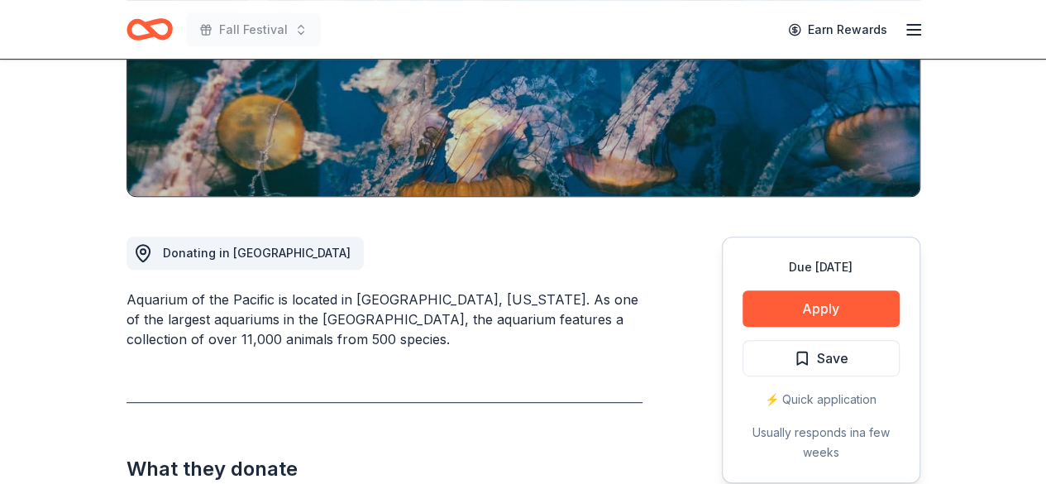
scroll to position [307, 0]
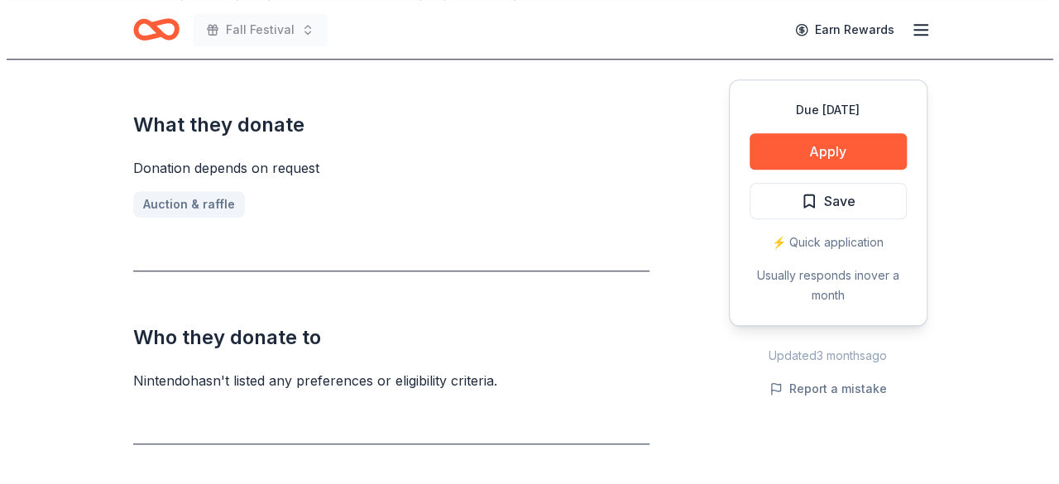
scroll to position [593, 0]
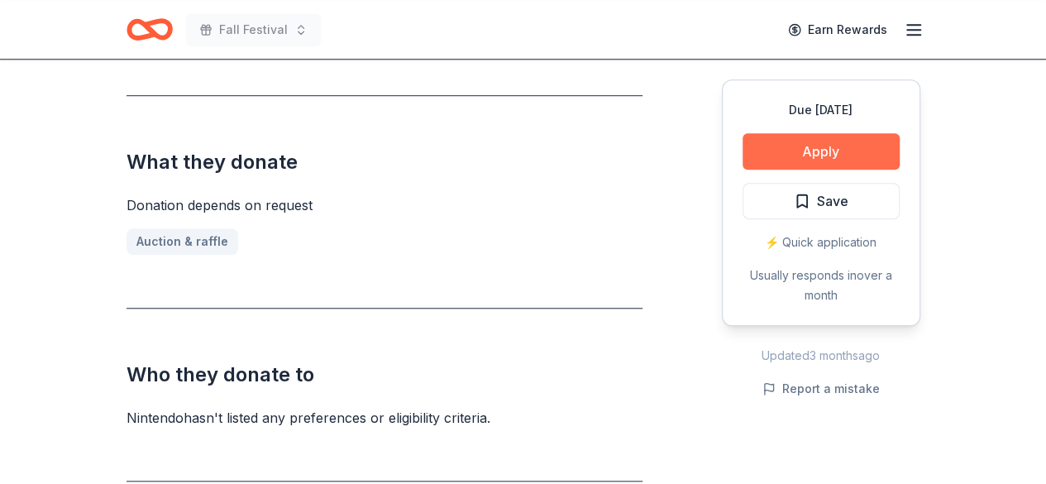
click at [857, 160] on button "Apply" at bounding box center [821, 151] width 157 height 36
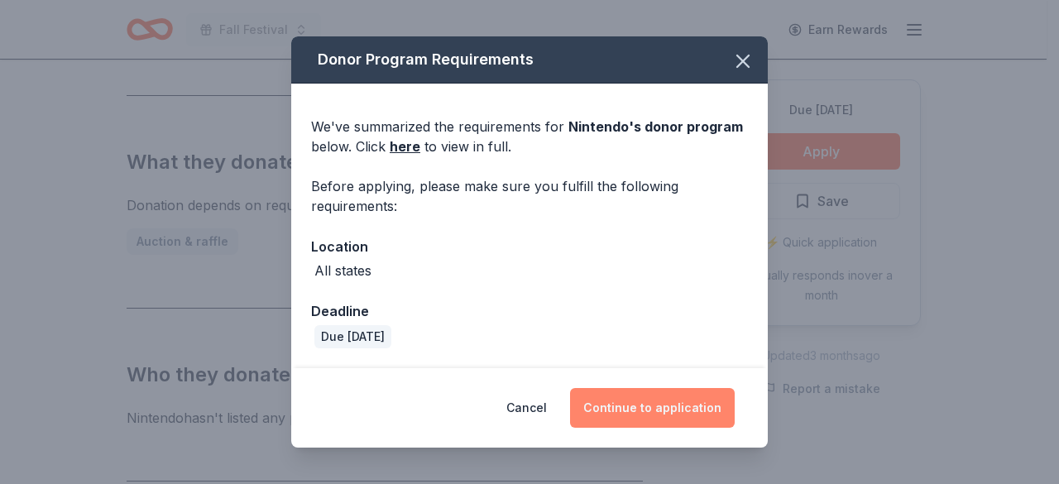
click at [648, 404] on button "Continue to application" at bounding box center [652, 408] width 165 height 40
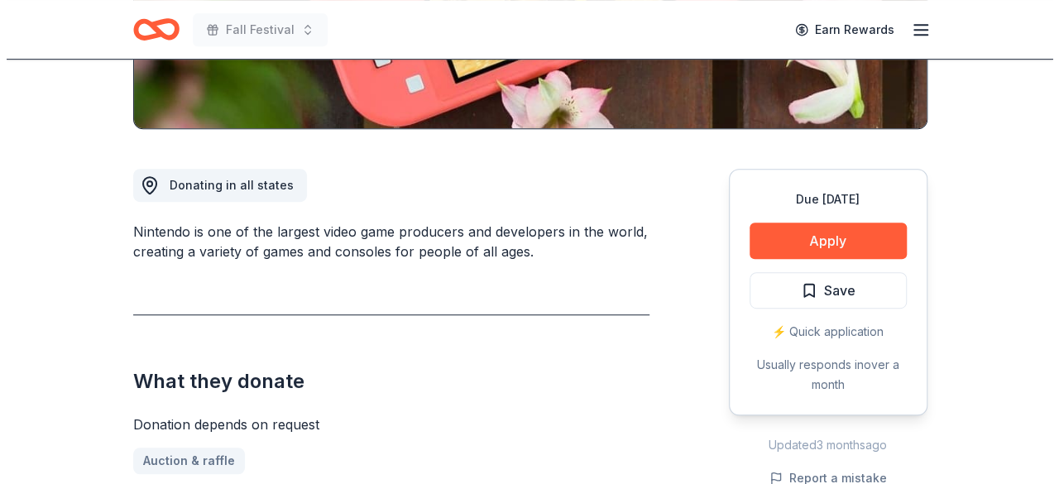
scroll to position [380, 0]
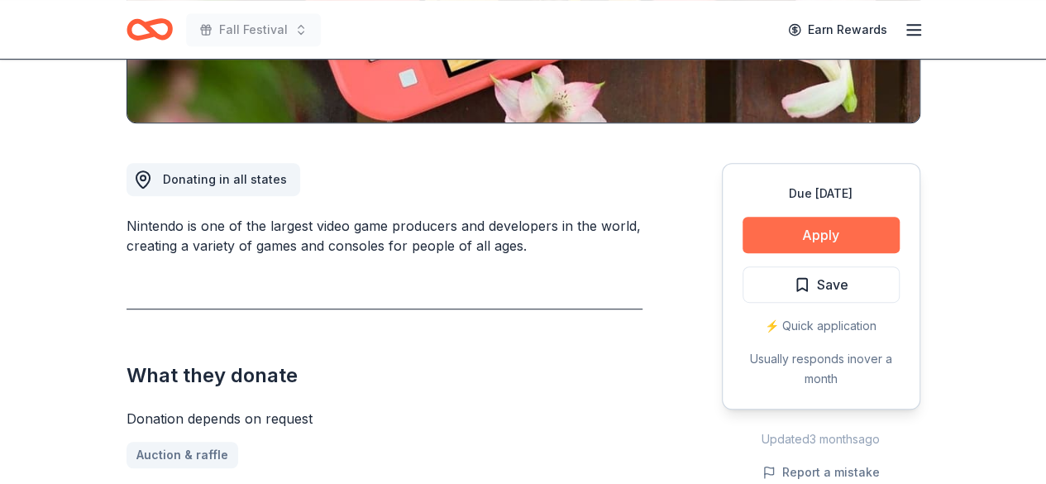
click at [801, 231] on button "Apply" at bounding box center [821, 235] width 157 height 36
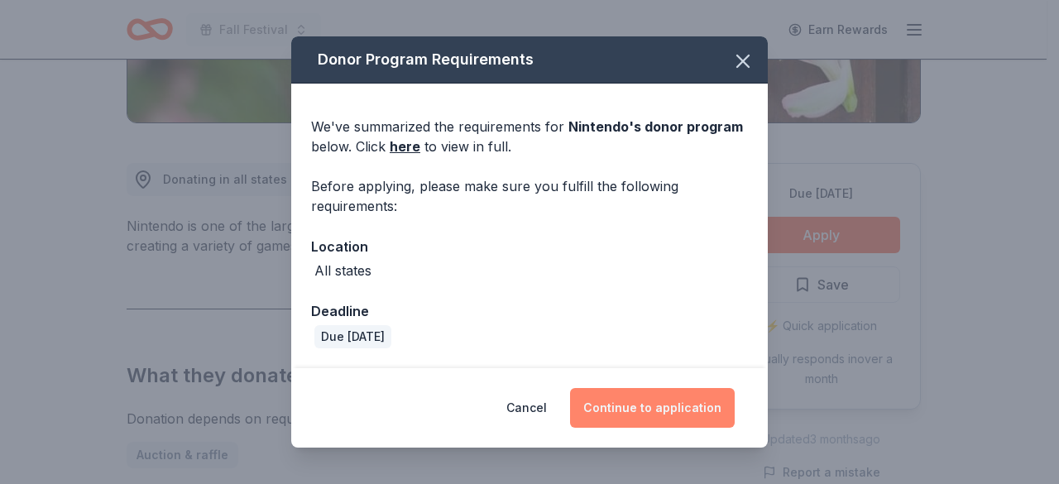
click at [644, 403] on button "Continue to application" at bounding box center [652, 408] width 165 height 40
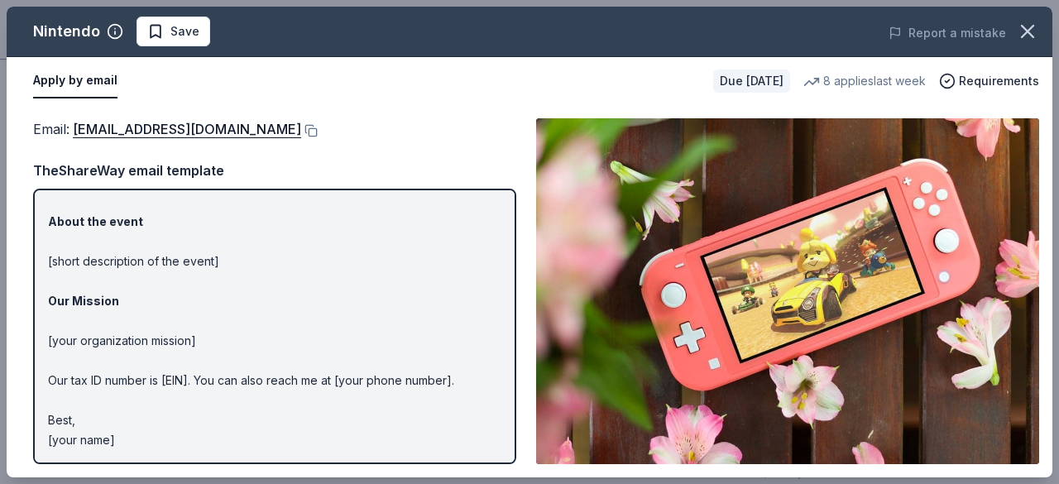
scroll to position [0, 0]
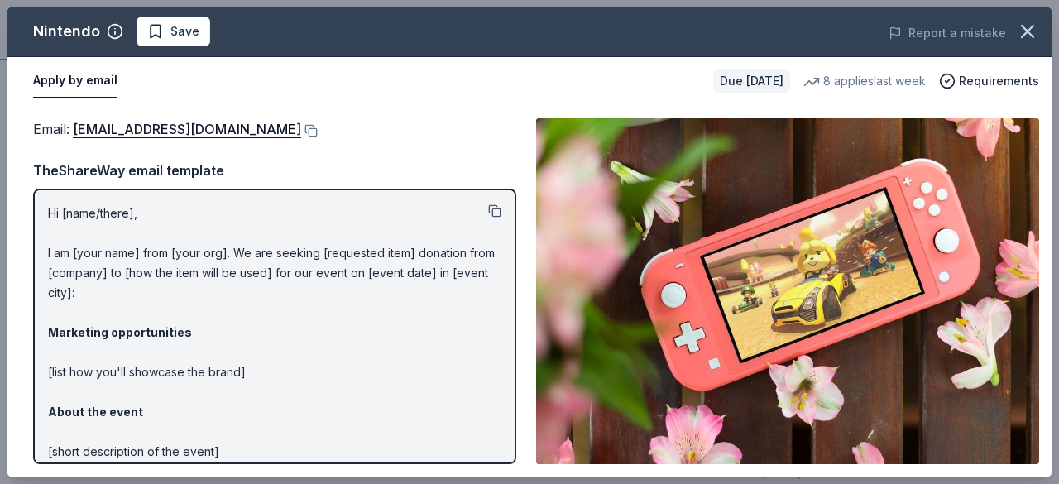
click at [488, 209] on button at bounding box center [494, 210] width 13 height 13
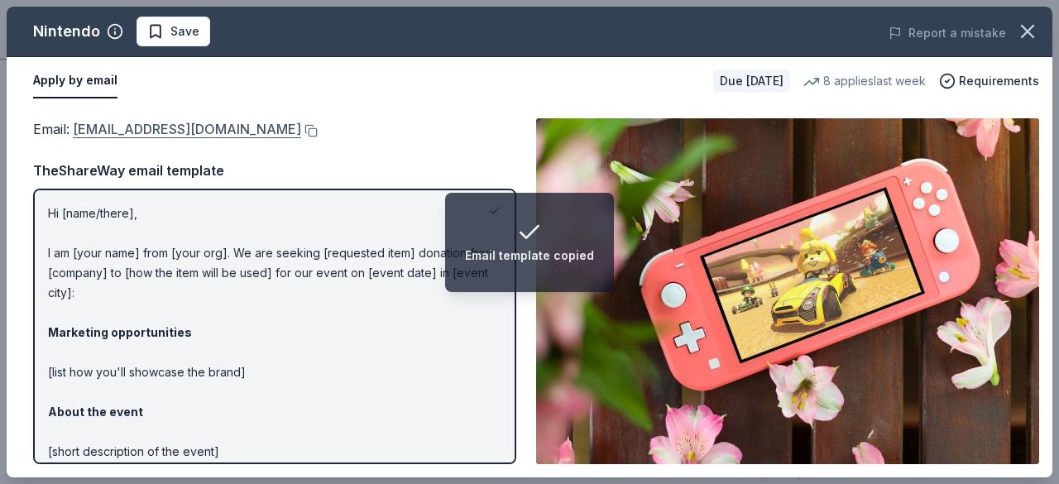
click at [288, 129] on link "[EMAIL_ADDRESS][DOMAIN_NAME]" at bounding box center [187, 129] width 228 height 22
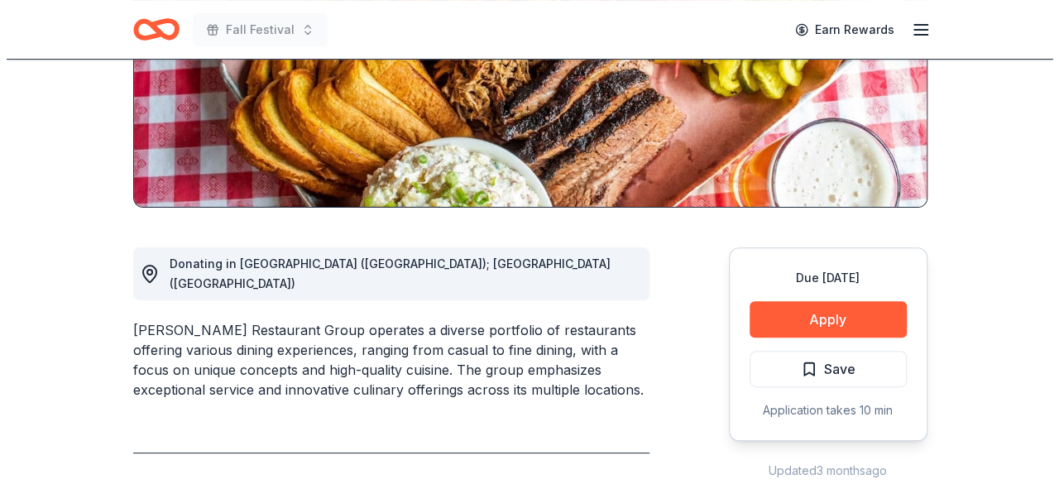
scroll to position [246, 0]
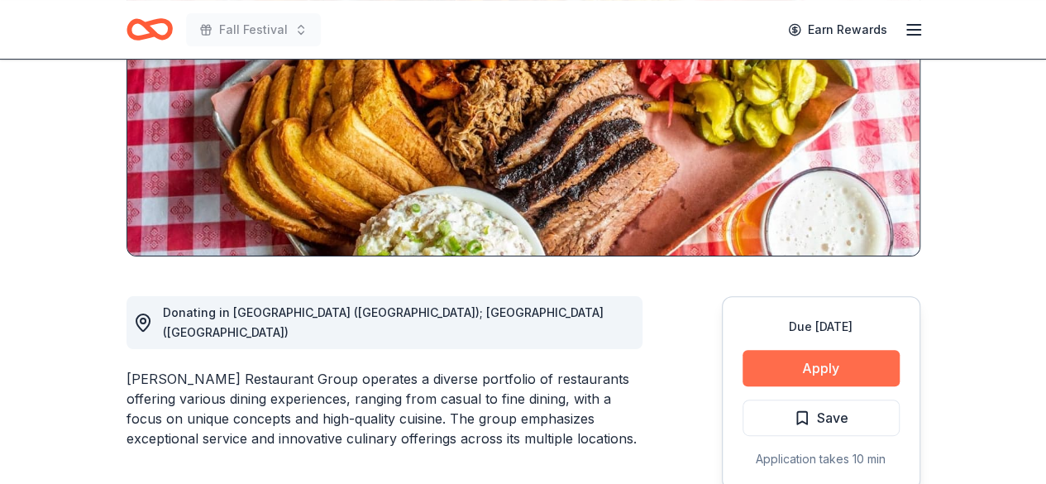
click at [810, 368] on button "Apply" at bounding box center [821, 368] width 157 height 36
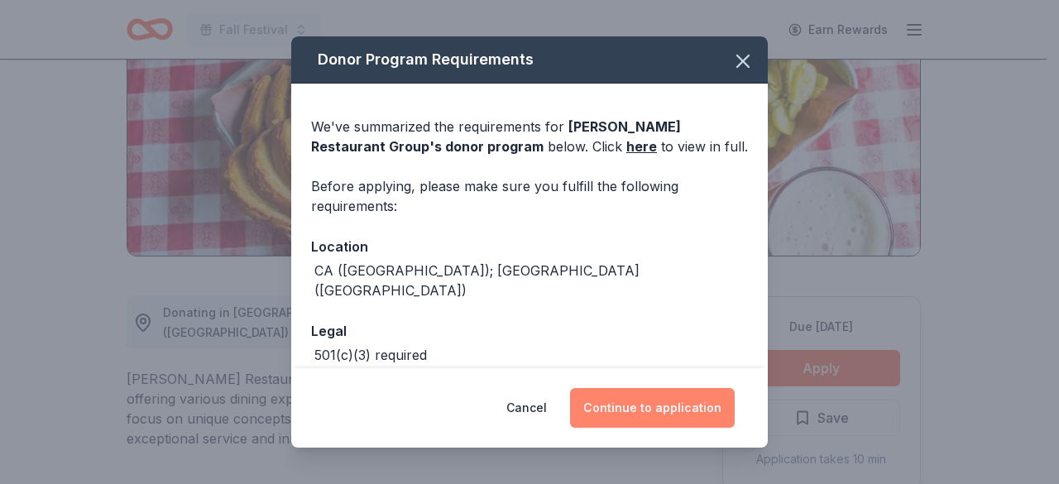
click at [610, 398] on button "Continue to application" at bounding box center [652, 408] width 165 height 40
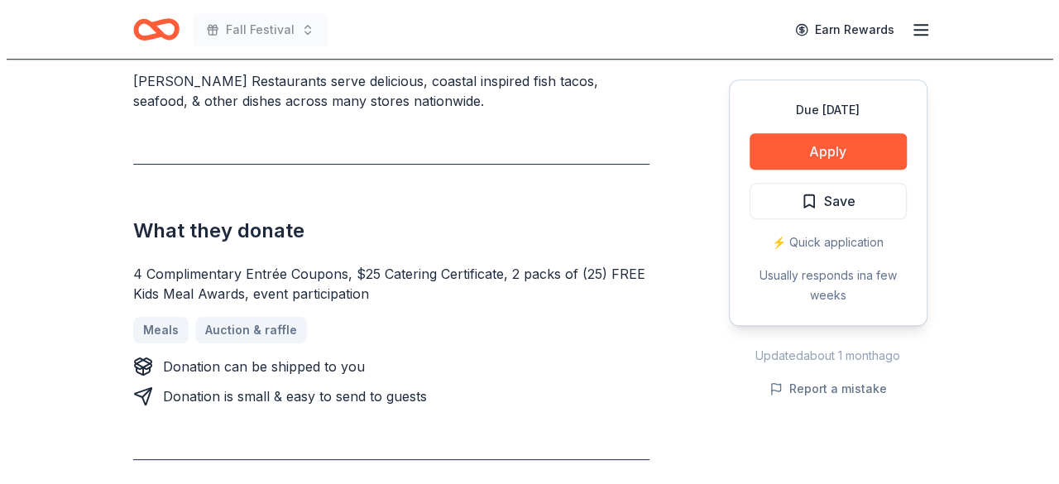
scroll to position [525, 0]
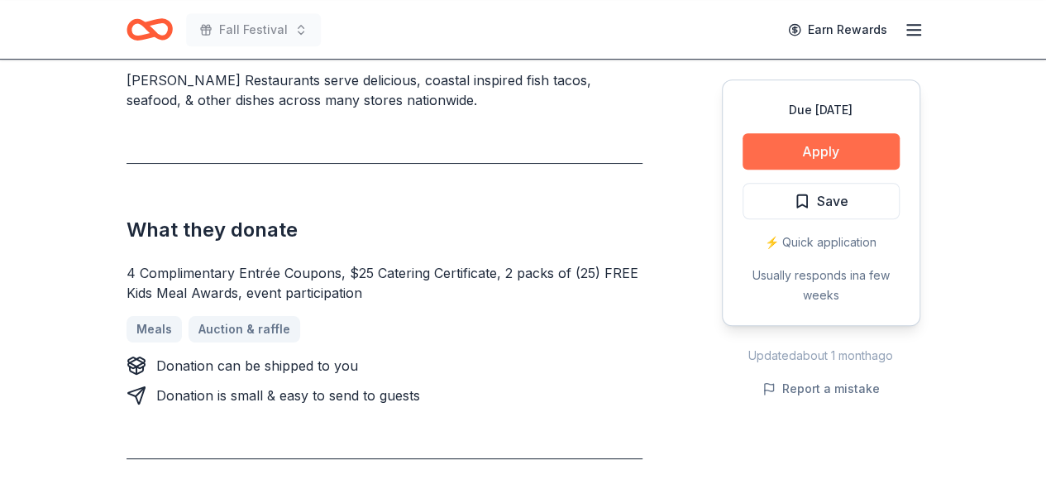
click at [792, 143] on button "Apply" at bounding box center [821, 151] width 157 height 36
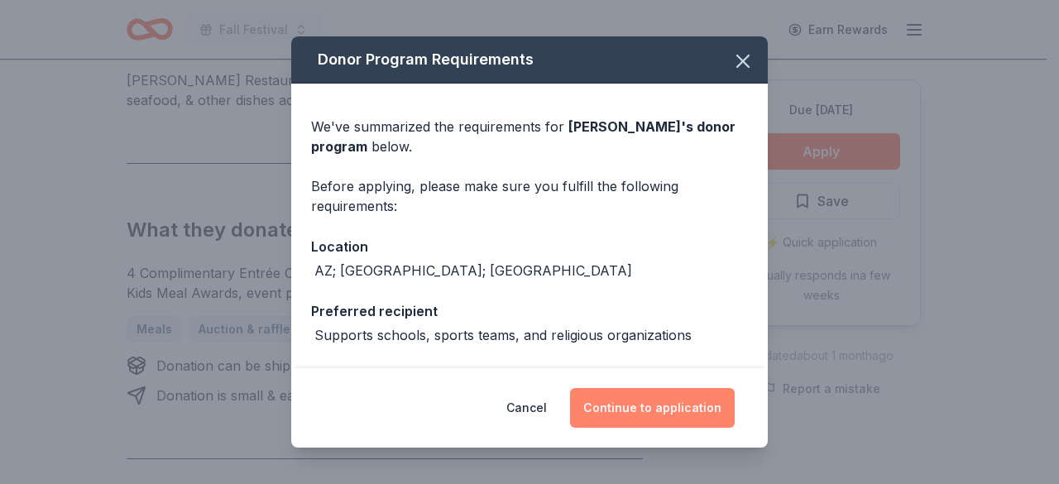
click at [638, 403] on button "Continue to application" at bounding box center [652, 408] width 165 height 40
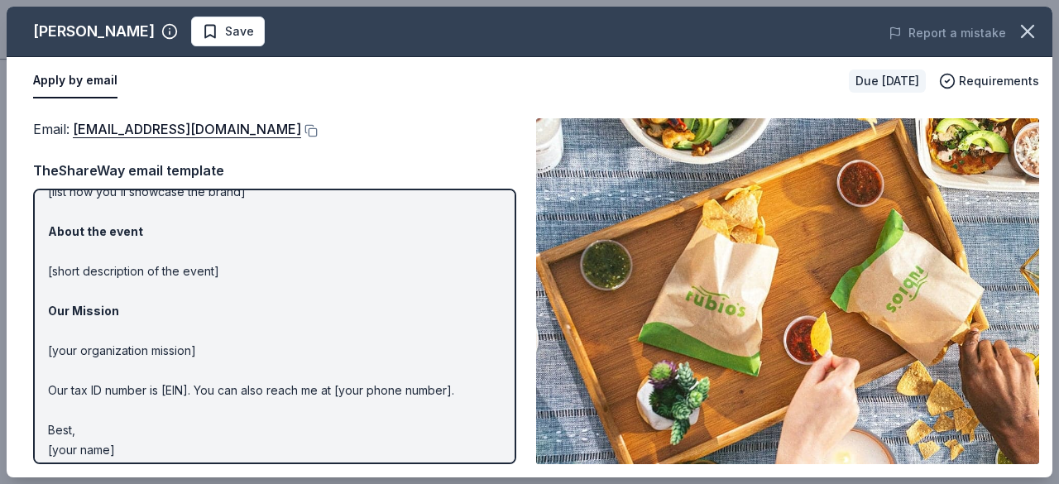
scroll to position [190, 0]
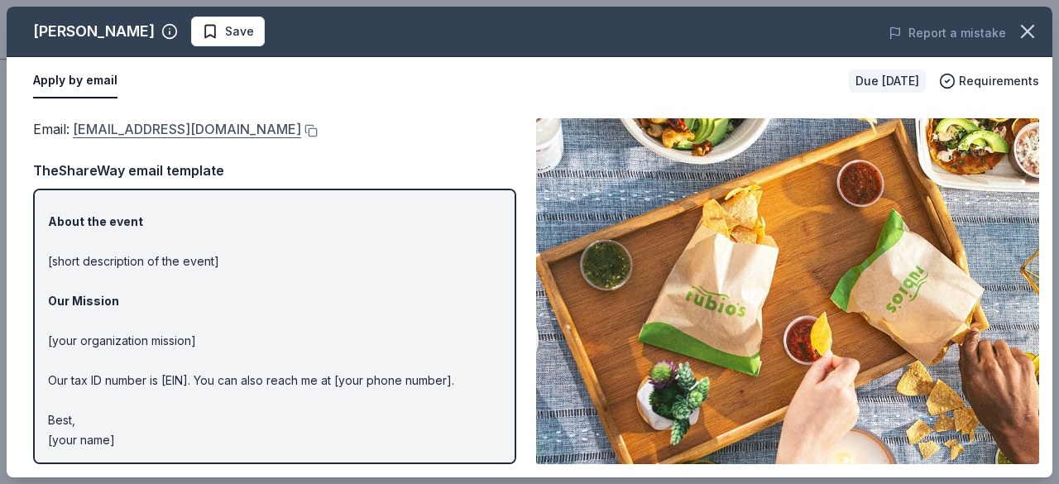
click at [175, 130] on link "[EMAIL_ADDRESS][DOMAIN_NAME]" at bounding box center [187, 129] width 228 height 22
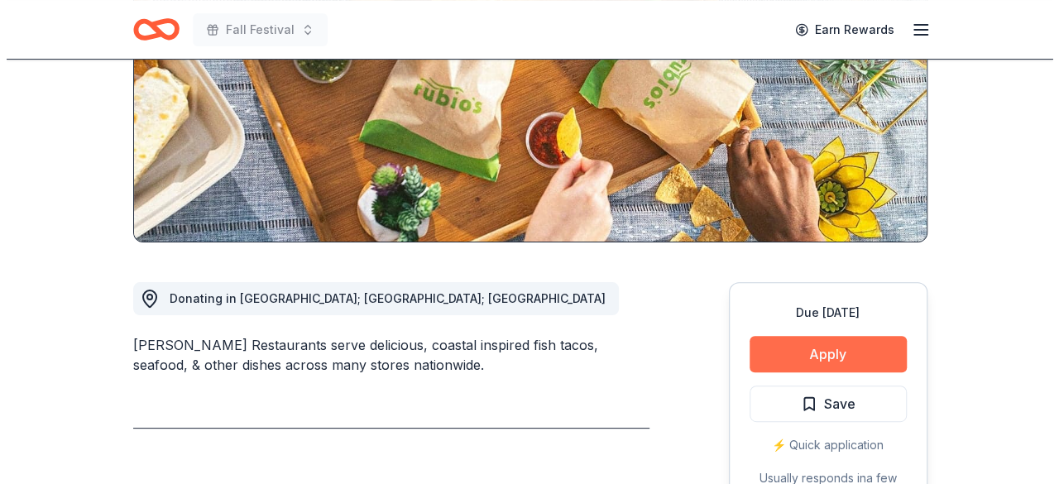
scroll to position [261, 0]
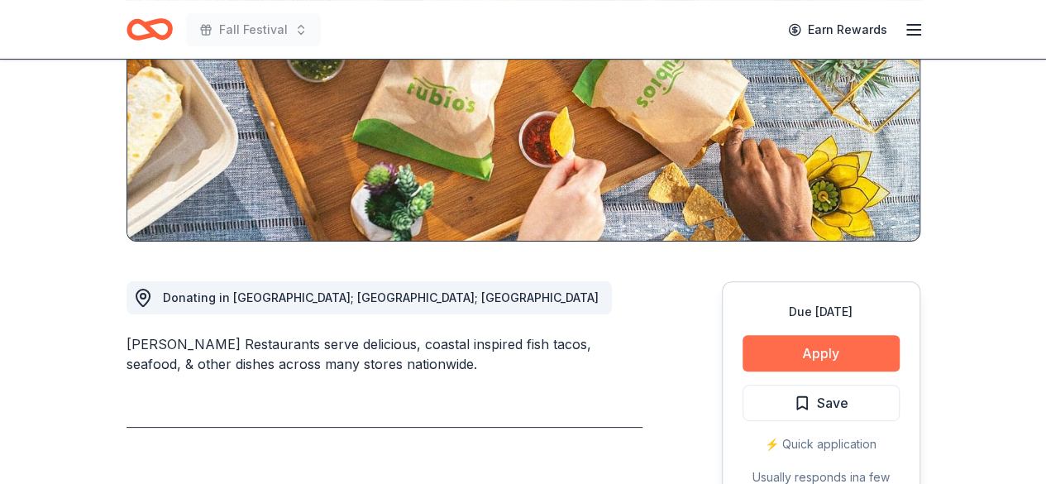
click at [777, 346] on button "Apply" at bounding box center [821, 353] width 157 height 36
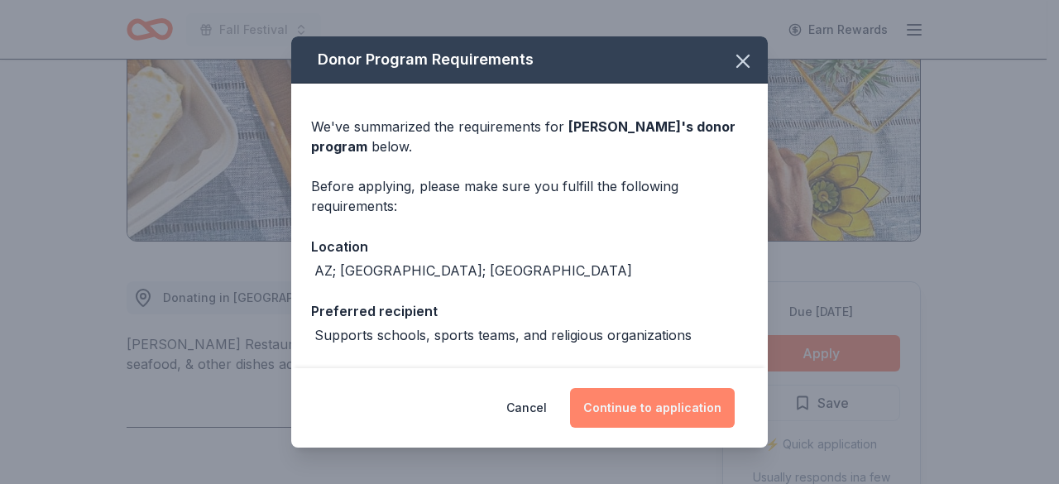
click at [640, 411] on button "Continue to application" at bounding box center [652, 408] width 165 height 40
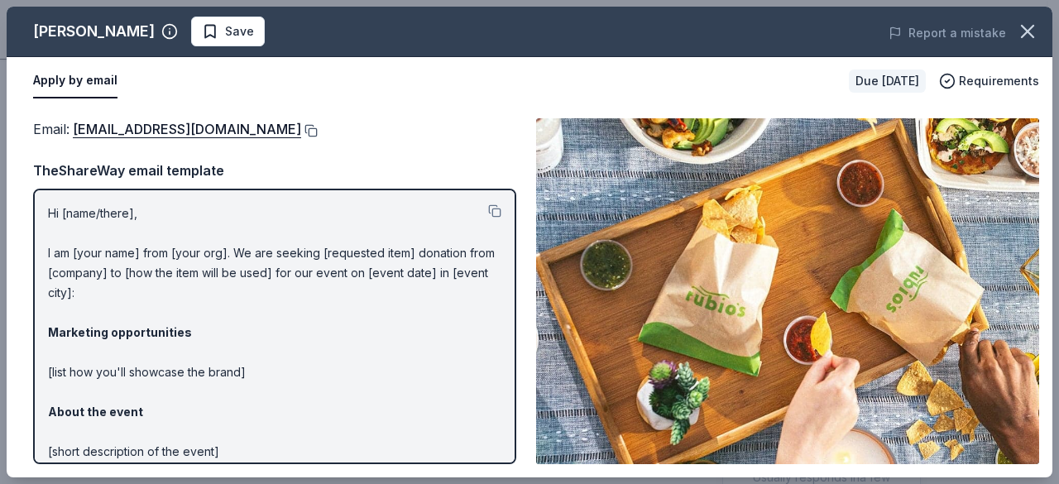
click at [301, 129] on button at bounding box center [309, 130] width 17 height 13
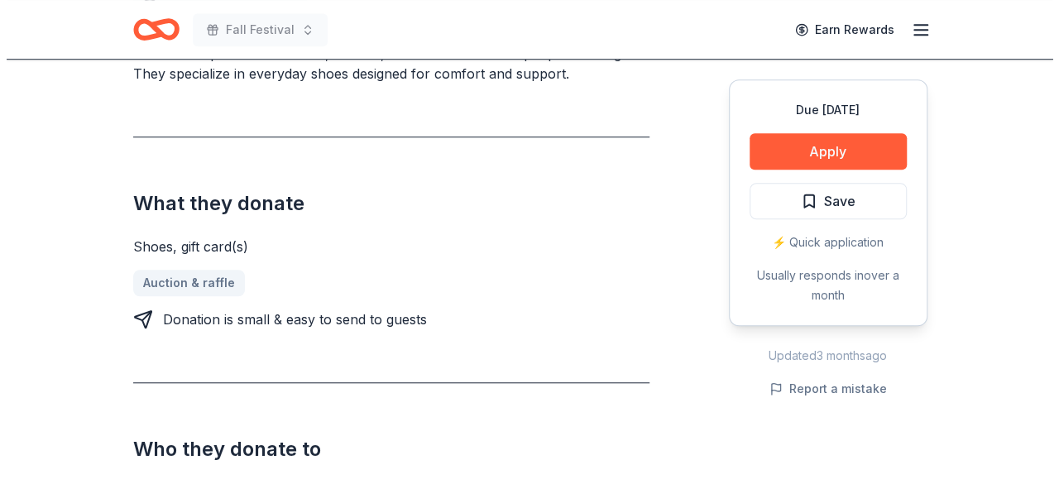
scroll to position [544, 0]
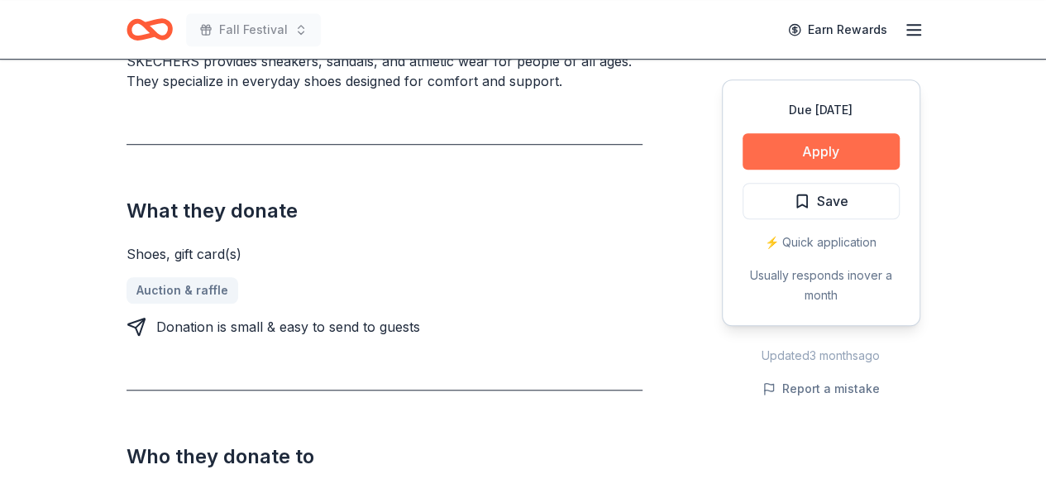
click at [784, 166] on button "Apply" at bounding box center [821, 151] width 157 height 36
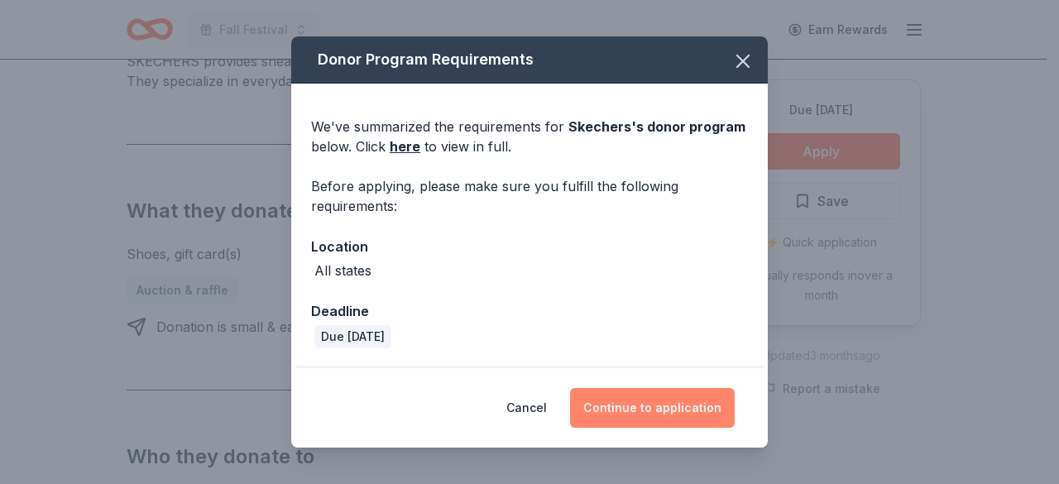
click at [642, 428] on button "Continue to application" at bounding box center [652, 408] width 165 height 40
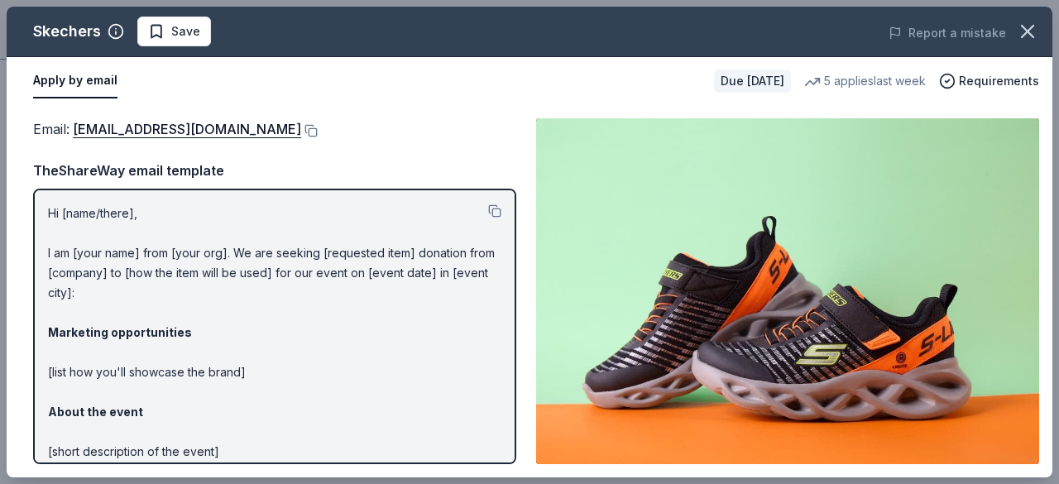
drag, startPoint x: 43, startPoint y: 208, endPoint x: 264, endPoint y: 485, distance: 354.3
drag, startPoint x: 48, startPoint y: 209, endPoint x: 202, endPoint y: 267, distance: 164.4
click at [202, 267] on p "Hi [name/there], I am [your name] from [your org]. We are seeking [requested it…" at bounding box center [274, 421] width 453 height 437
click at [488, 213] on button at bounding box center [494, 210] width 13 height 13
